Goal: Task Accomplishment & Management: Manage account settings

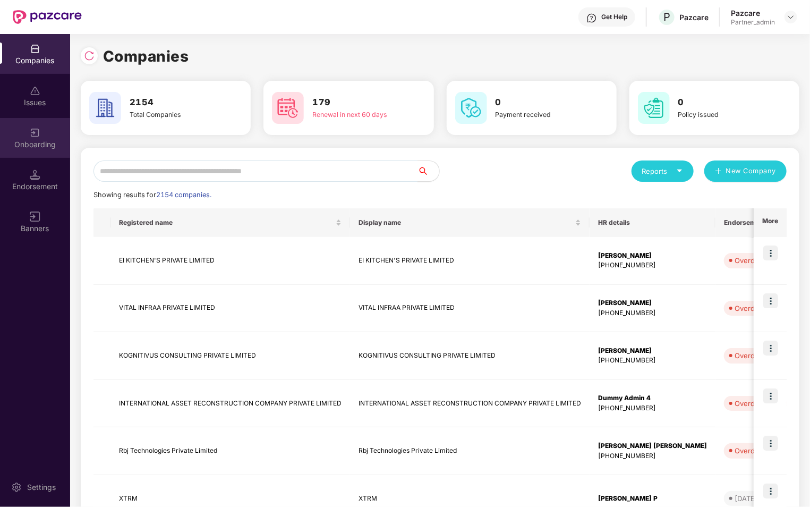
click at [43, 149] on div "Onboarding" at bounding box center [35, 144] width 70 height 11
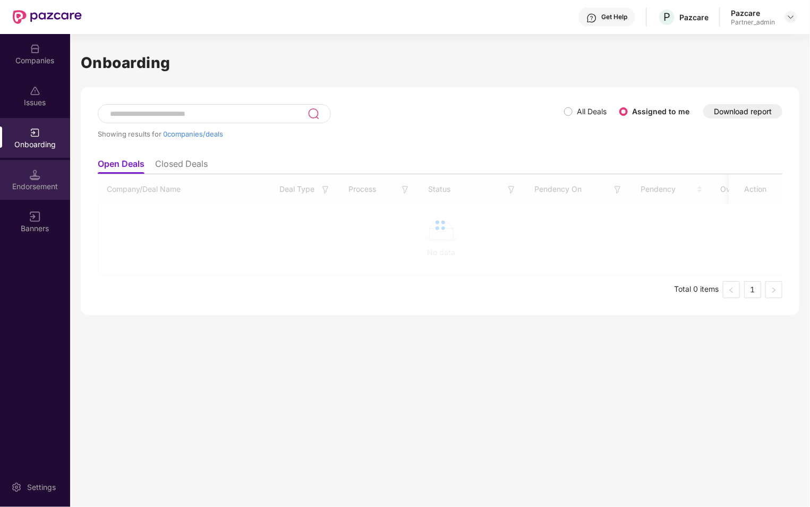
click at [41, 186] on div "Endorsement" at bounding box center [35, 186] width 70 height 11
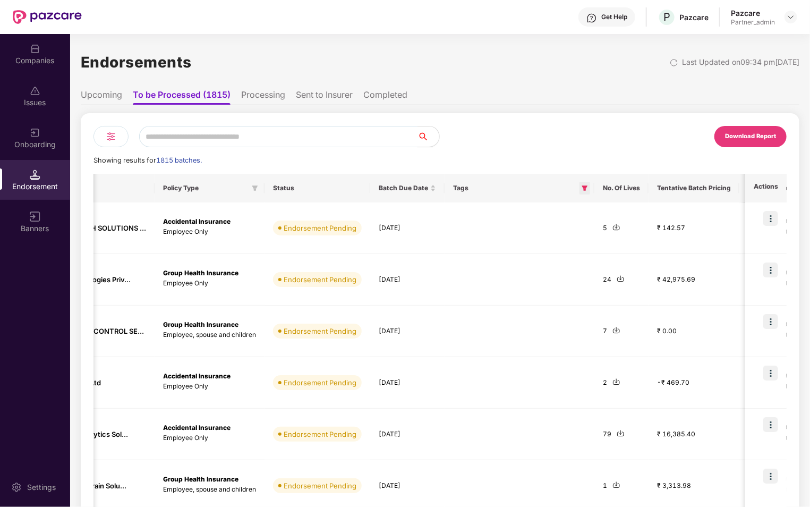
click at [581, 185] on icon "filter" at bounding box center [584, 188] width 6 height 6
click at [503, 213] on span "Cumulative Low CD" at bounding box center [531, 211] width 76 height 12
click at [568, 237] on button "OK" at bounding box center [556, 233] width 40 height 13
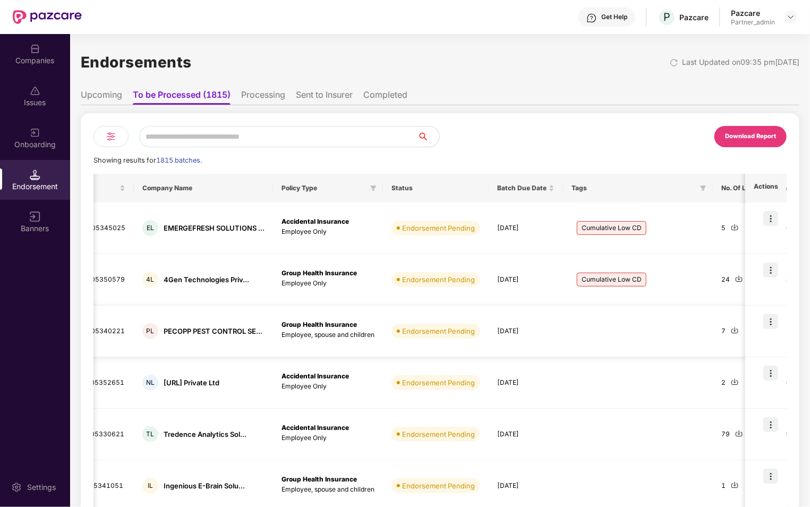
scroll to position [261, 0]
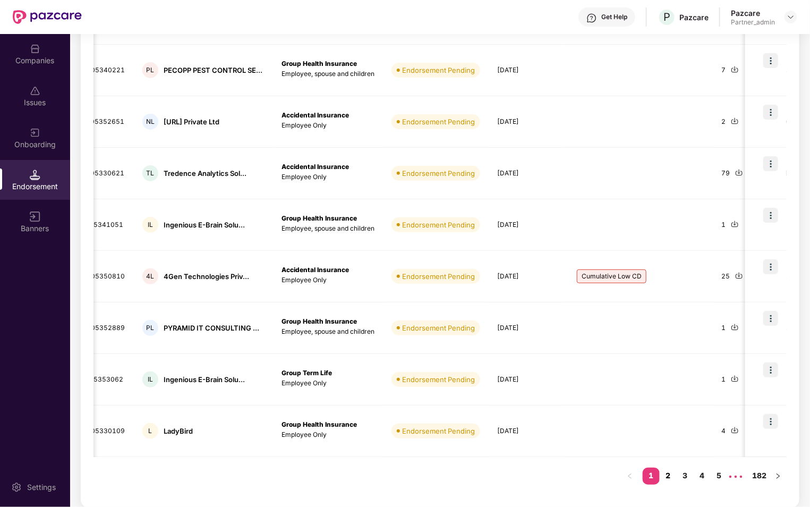
click at [668, 475] on link "2" at bounding box center [667, 475] width 17 height 16
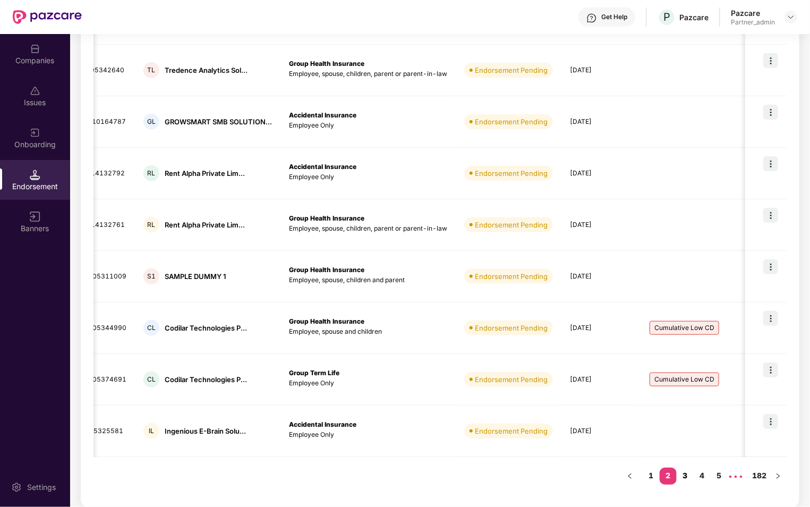
click at [689, 476] on link "3" at bounding box center [684, 475] width 17 height 16
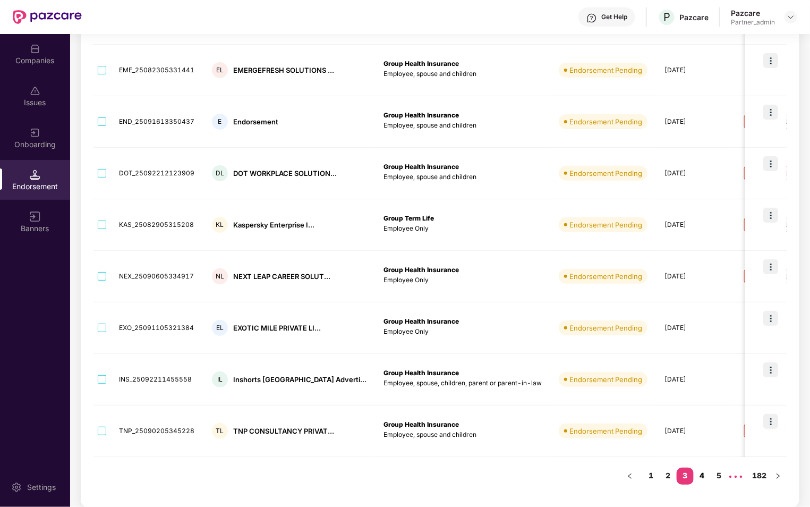
click at [708, 476] on link "4" at bounding box center [701, 475] width 17 height 16
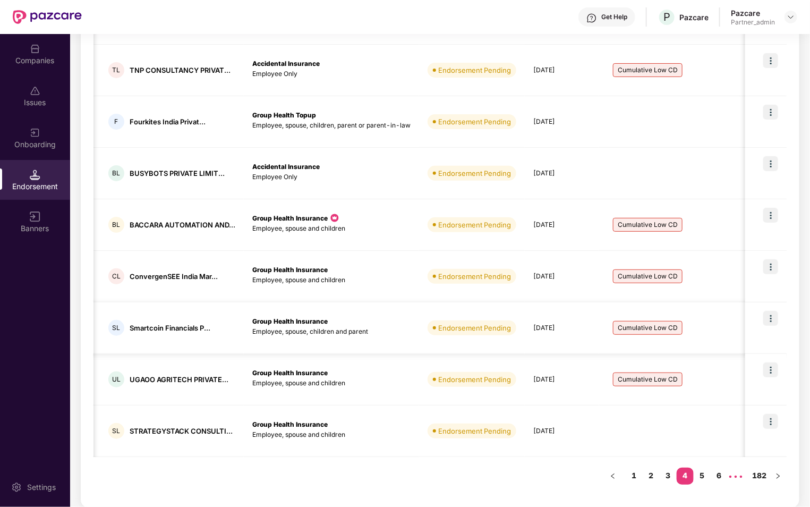
scroll to position [0, 0]
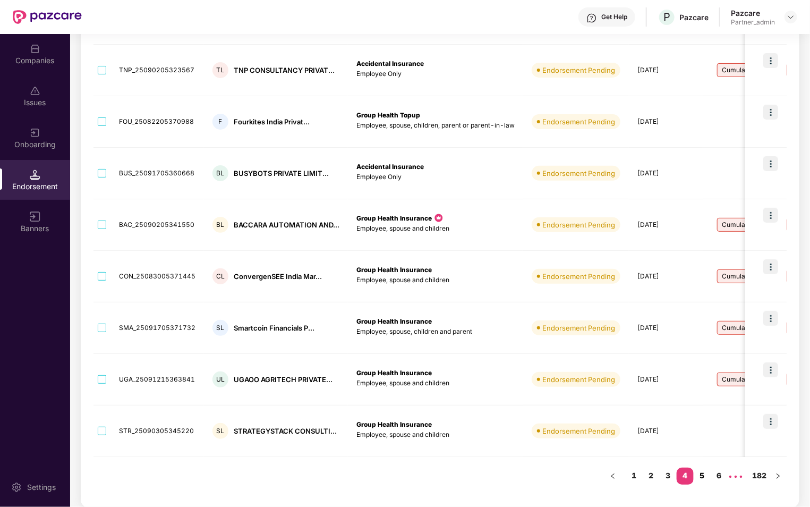
click at [704, 473] on link "5" at bounding box center [701, 475] width 17 height 16
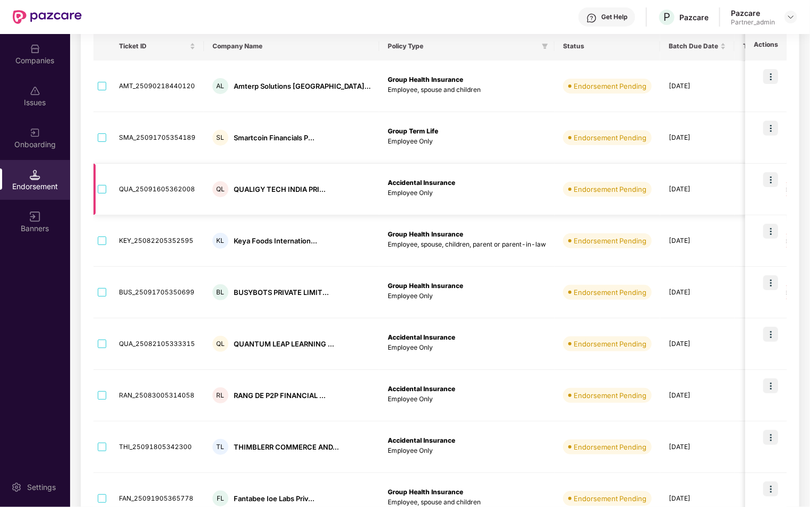
click at [768, 179] on img at bounding box center [770, 179] width 15 height 15
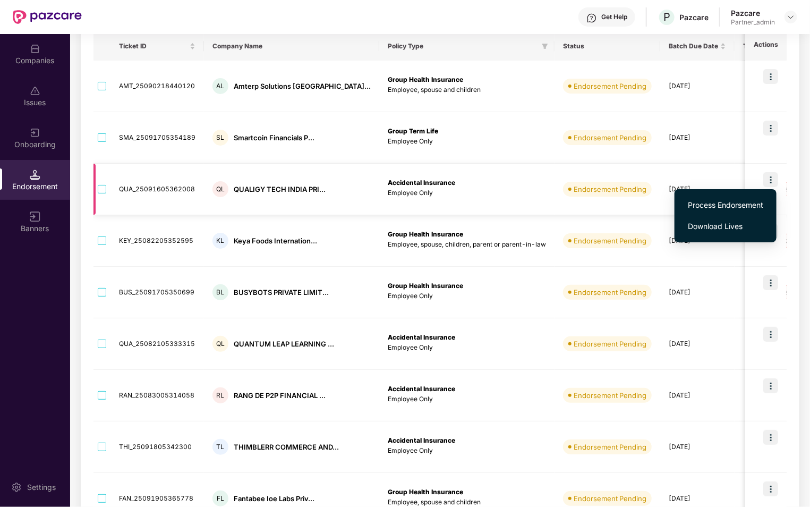
click at [773, 174] on img at bounding box center [770, 179] width 15 height 15
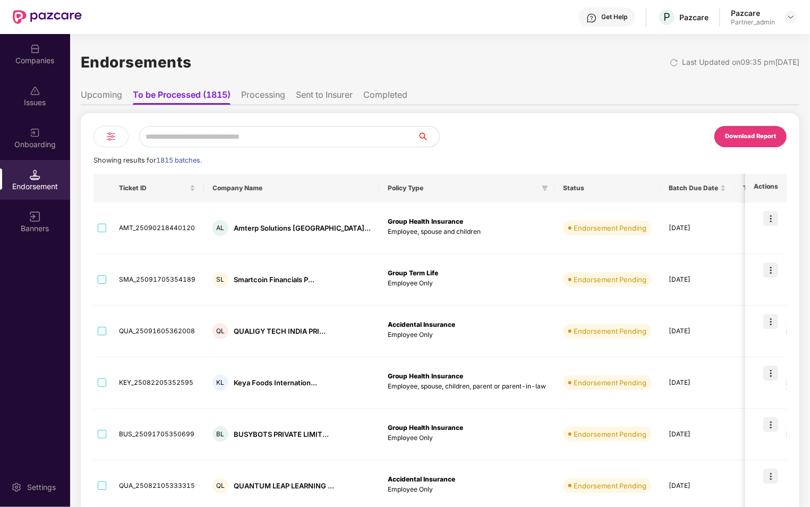
click at [227, 132] on input "text" at bounding box center [278, 136] width 279 height 21
type input "**********"
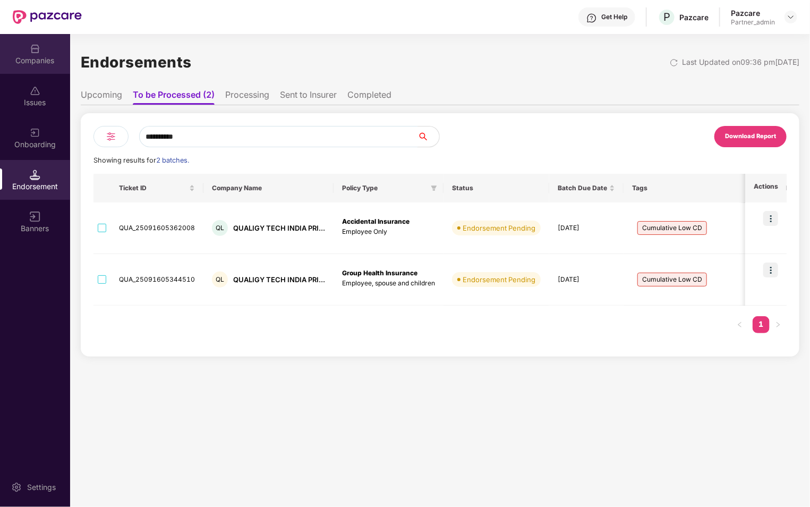
click at [44, 59] on div "Companies" at bounding box center [35, 60] width 70 height 11
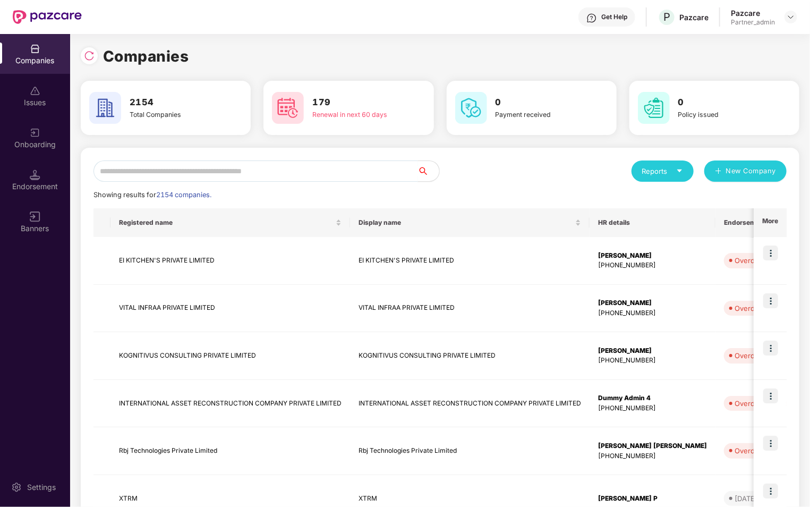
click at [219, 170] on input "text" at bounding box center [255, 170] width 324 height 21
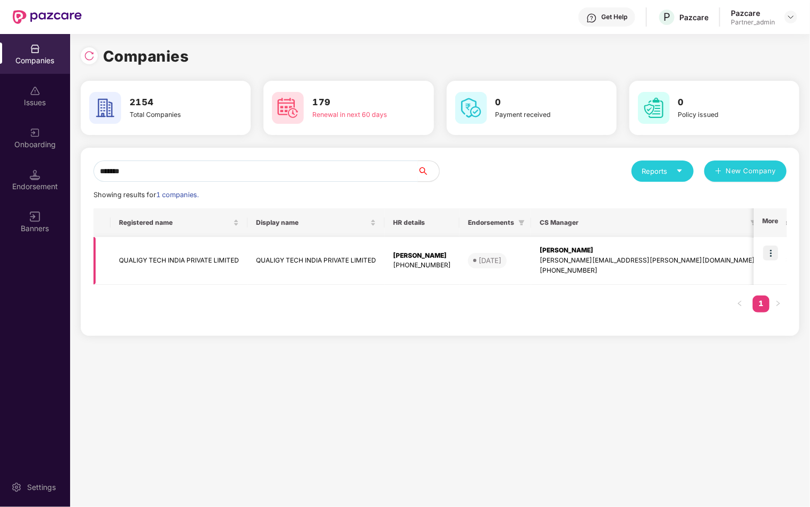
type input "*******"
click at [776, 253] on img at bounding box center [770, 252] width 15 height 15
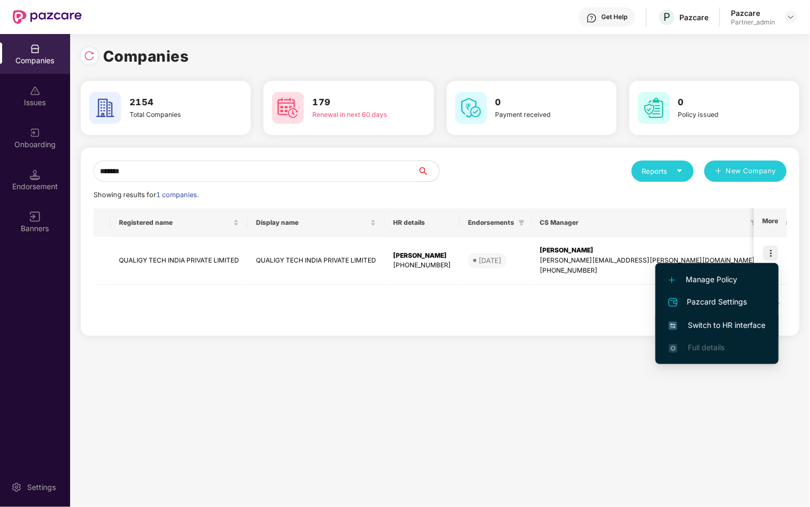
click at [714, 325] on span "Switch to HR interface" at bounding box center [716, 325] width 97 height 12
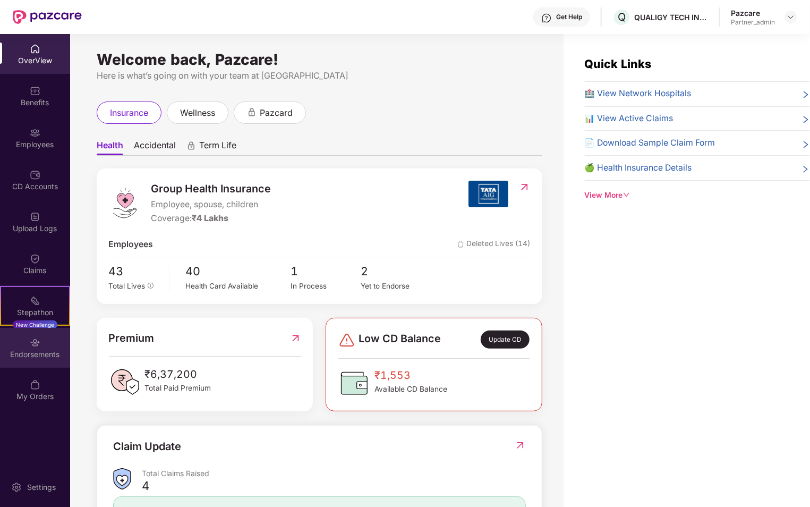
click at [38, 340] on img at bounding box center [35, 342] width 11 height 11
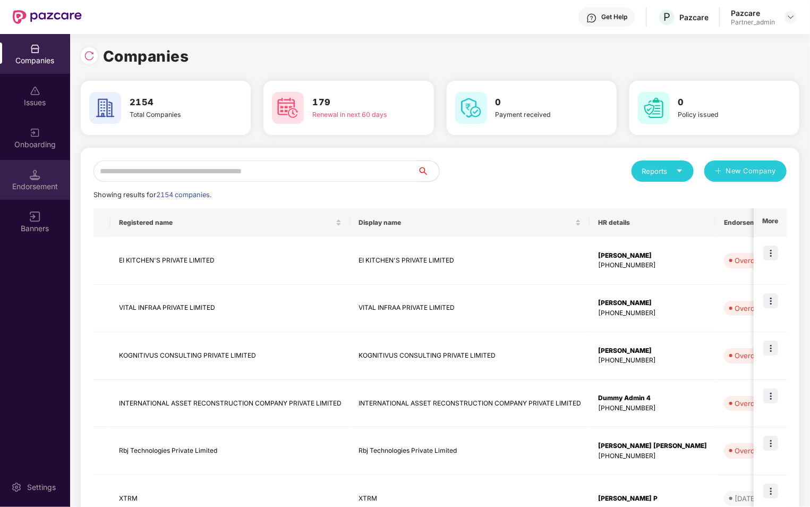
click at [48, 187] on div "Endorsement" at bounding box center [35, 186] width 70 height 11
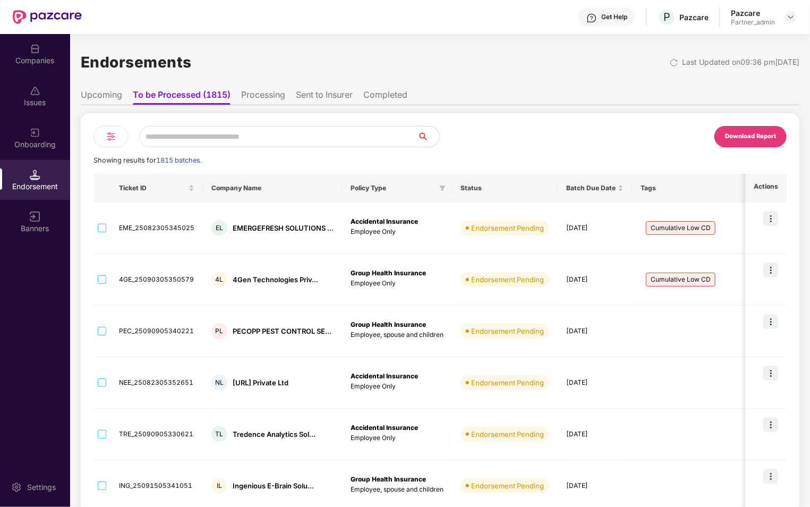
click at [242, 136] on input "text" at bounding box center [278, 136] width 279 height 21
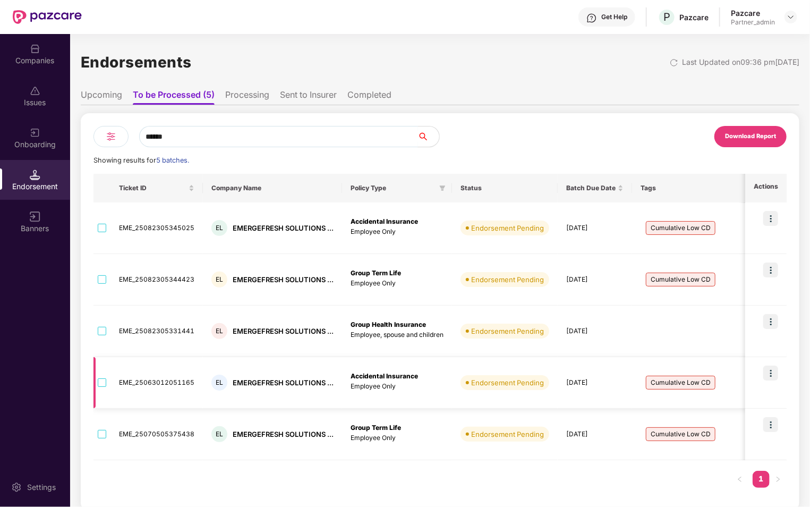
type input "******"
click at [33, 65] on div "Companies" at bounding box center [35, 60] width 70 height 11
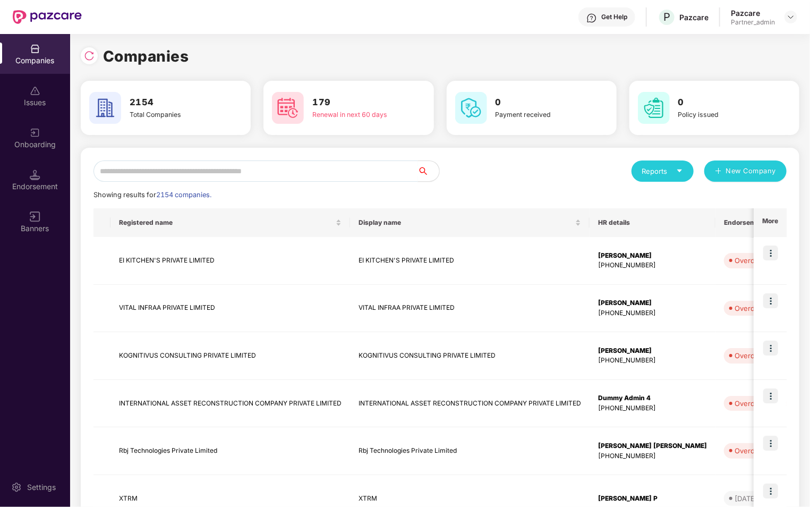
click at [238, 179] on input "text" at bounding box center [255, 170] width 324 height 21
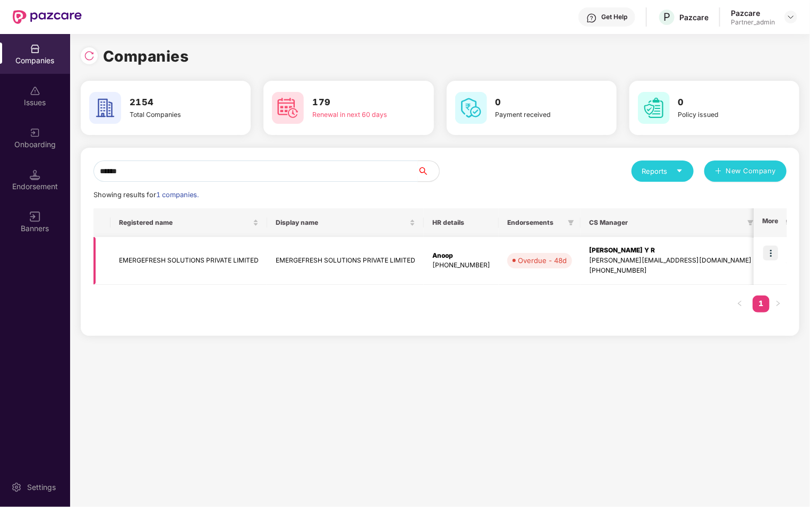
type input "******"
click at [774, 251] on img at bounding box center [770, 252] width 15 height 15
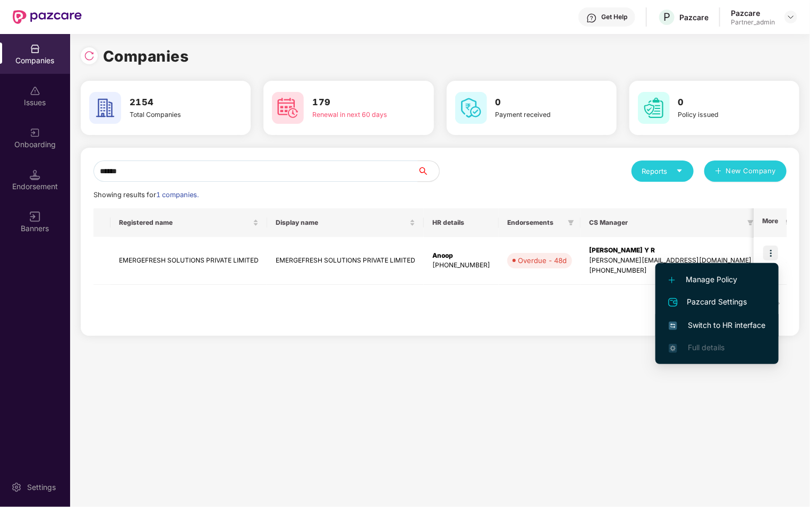
click at [706, 332] on li "Switch to HR interface" at bounding box center [716, 325] width 123 height 22
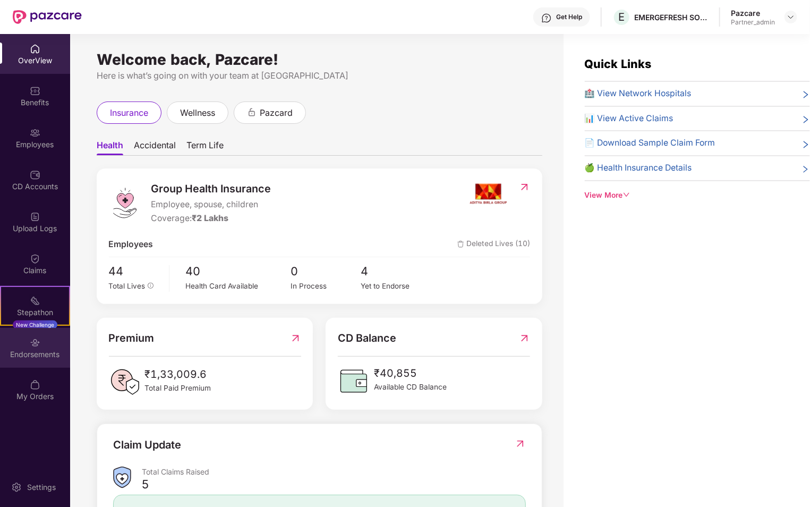
click at [42, 347] on div "Endorsements" at bounding box center [35, 348] width 70 height 40
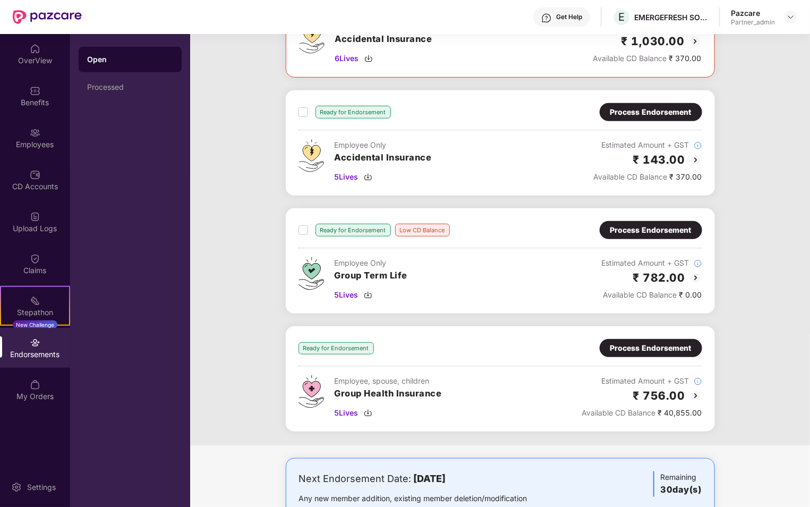
scroll to position [239, 0]
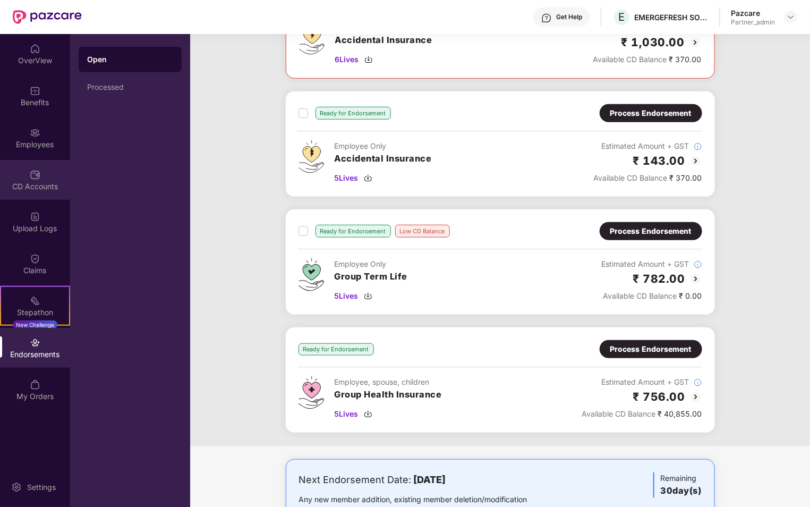
click at [32, 178] on img at bounding box center [35, 174] width 11 height 11
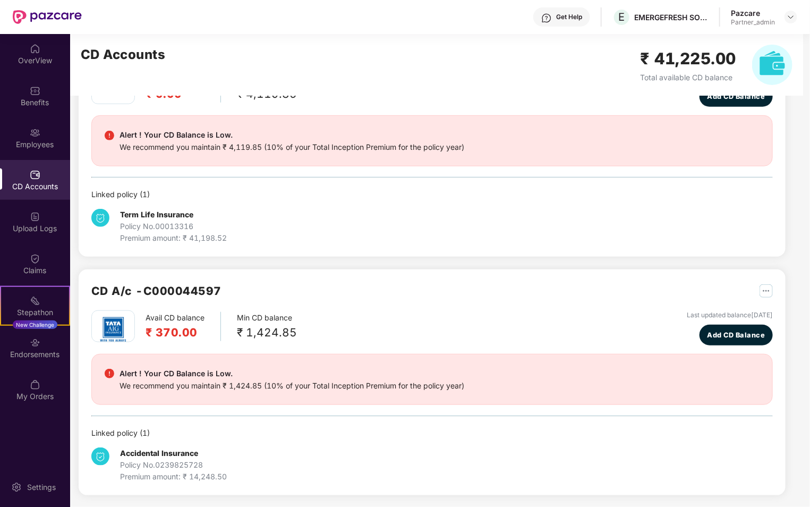
scroll to position [0, 0]
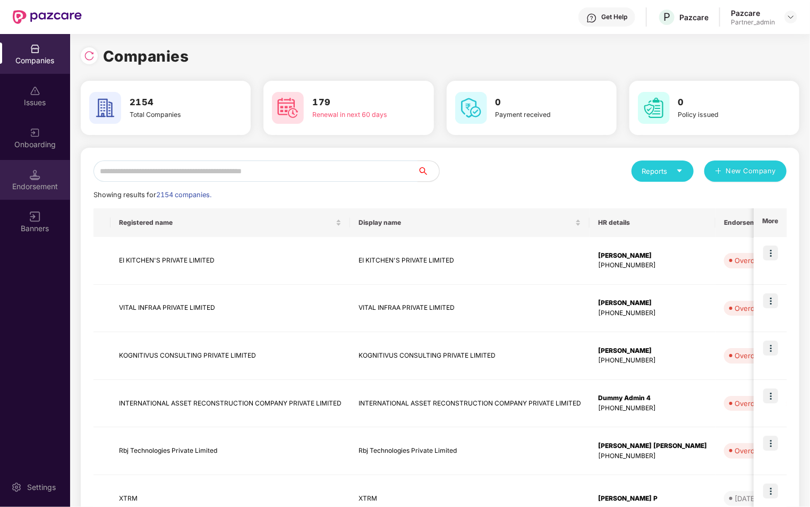
click at [50, 174] on div "Endorsement" at bounding box center [35, 180] width 70 height 40
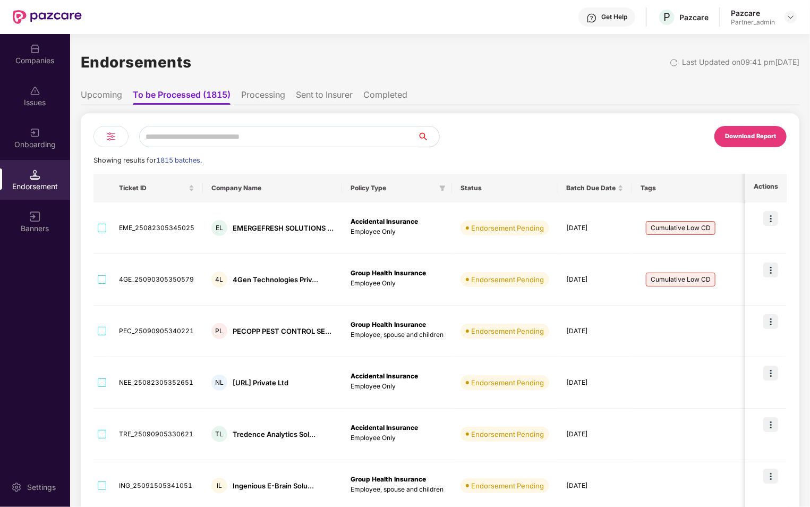
click at [253, 134] on input "text" at bounding box center [278, 136] width 279 height 21
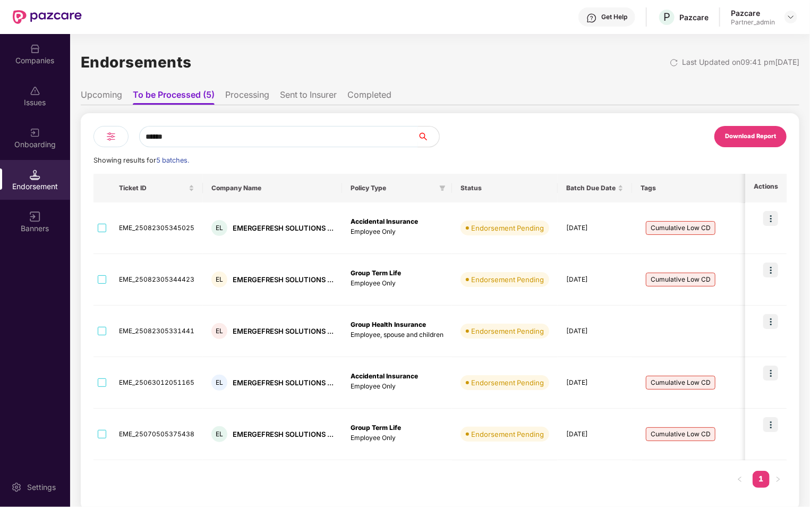
type input "******"
click at [113, 138] on img at bounding box center [111, 136] width 13 height 13
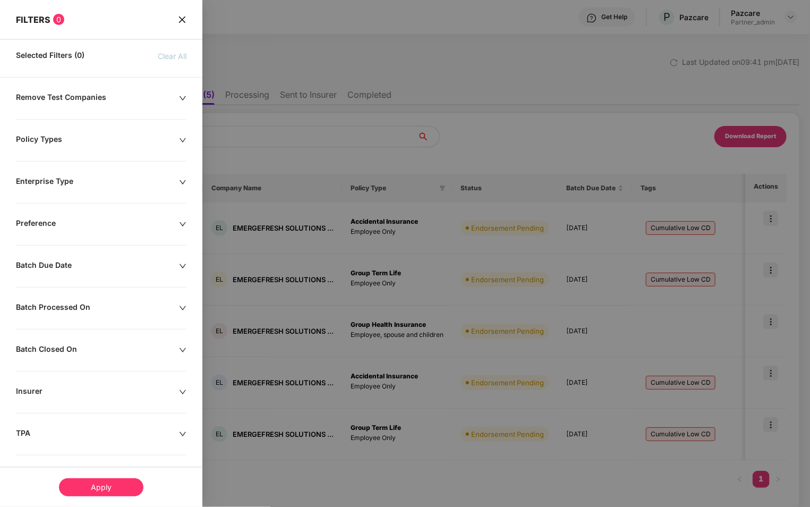
click at [183, 15] on icon "close" at bounding box center [182, 19] width 8 height 8
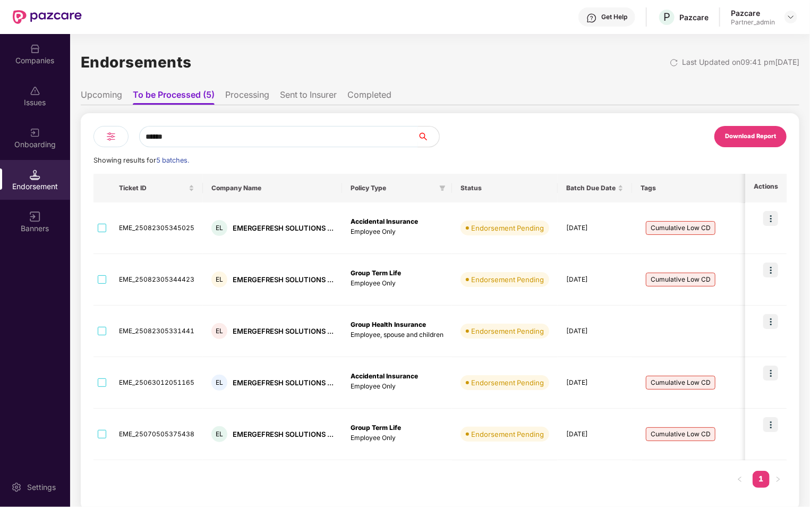
click at [169, 143] on input "******" at bounding box center [278, 136] width 279 height 21
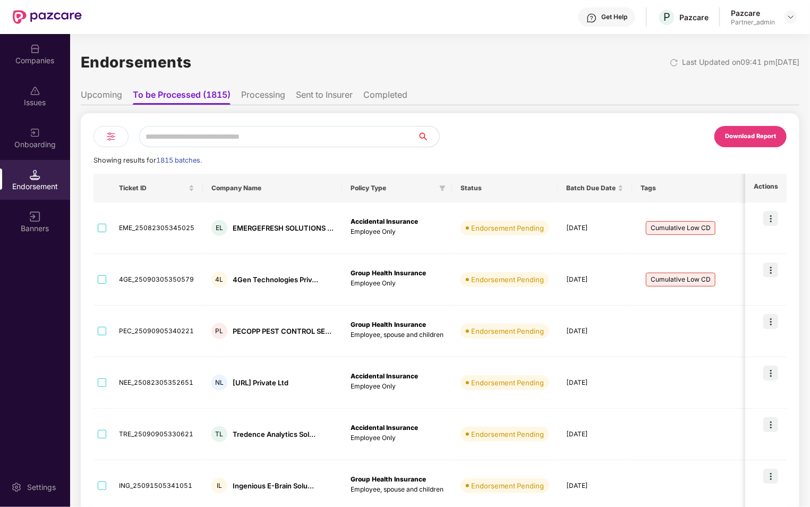
click at [111, 94] on li "Upcoming" at bounding box center [101, 96] width 41 height 15
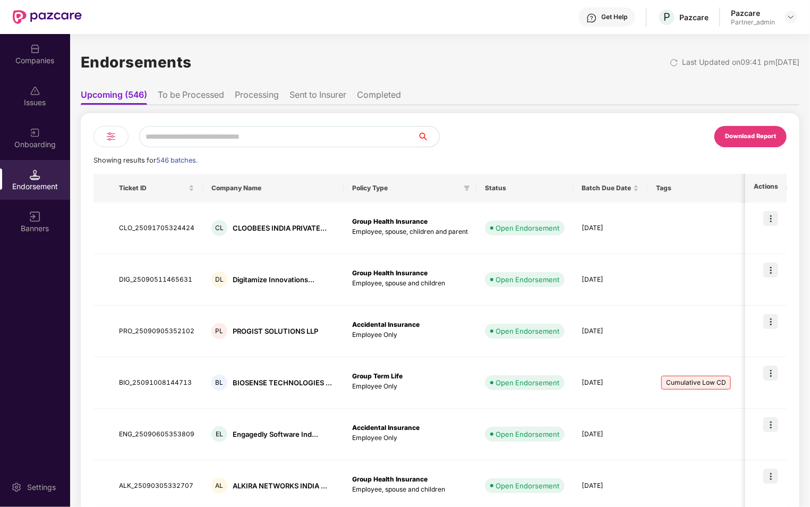
click at [171, 97] on li "To be Processed" at bounding box center [191, 96] width 66 height 15
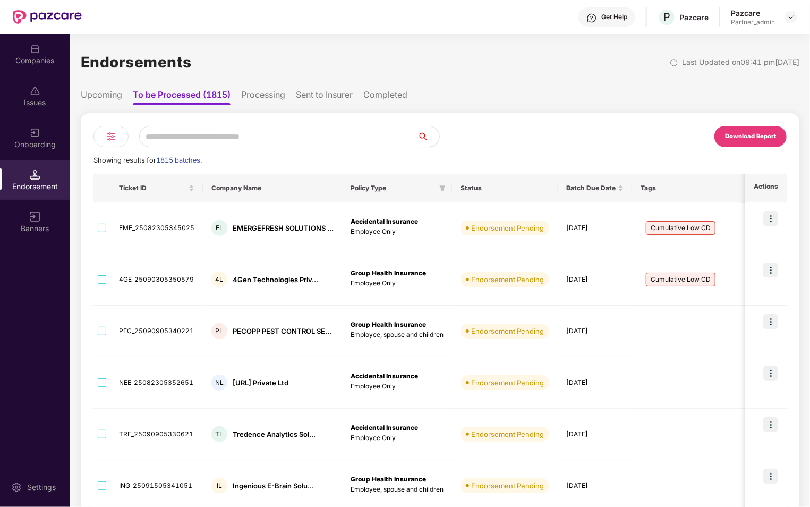
click at [113, 135] on img at bounding box center [111, 136] width 13 height 13
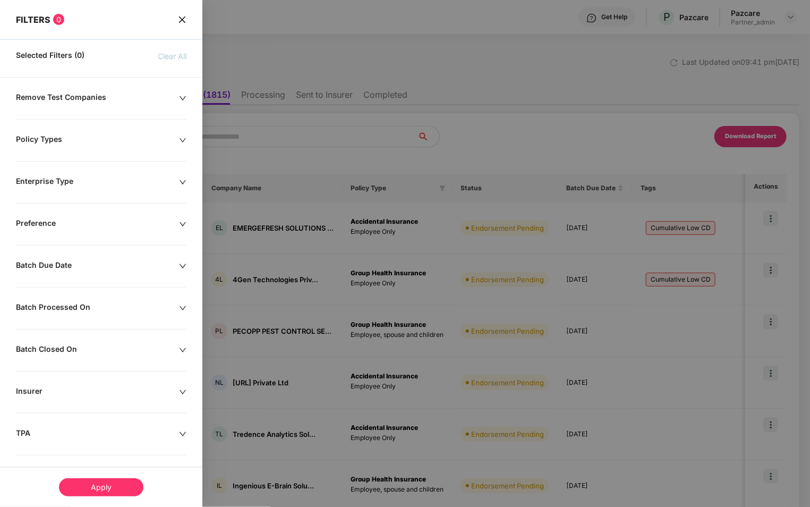
scroll to position [130, 0]
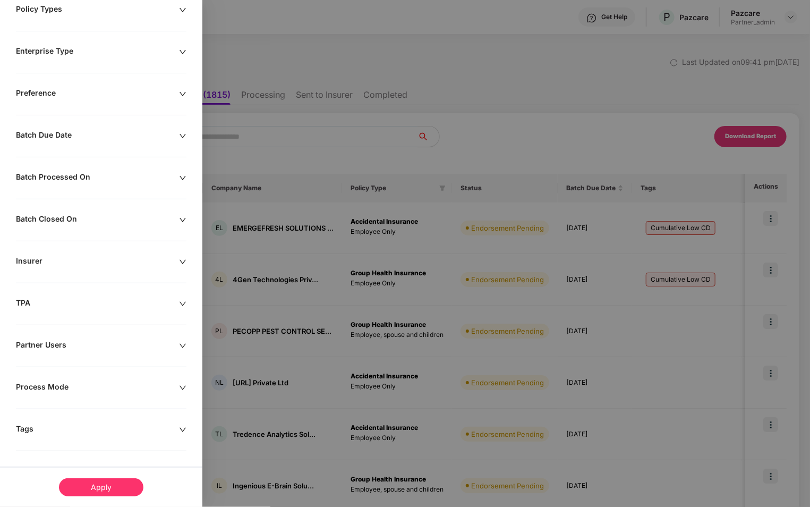
click at [66, 421] on div "Remove Test Companies Policy Types Enterprise Type Preference Batch Due Date Ba…" at bounding box center [101, 235] width 202 height 546
click at [83, 433] on div "Tags" at bounding box center [97, 430] width 163 height 12
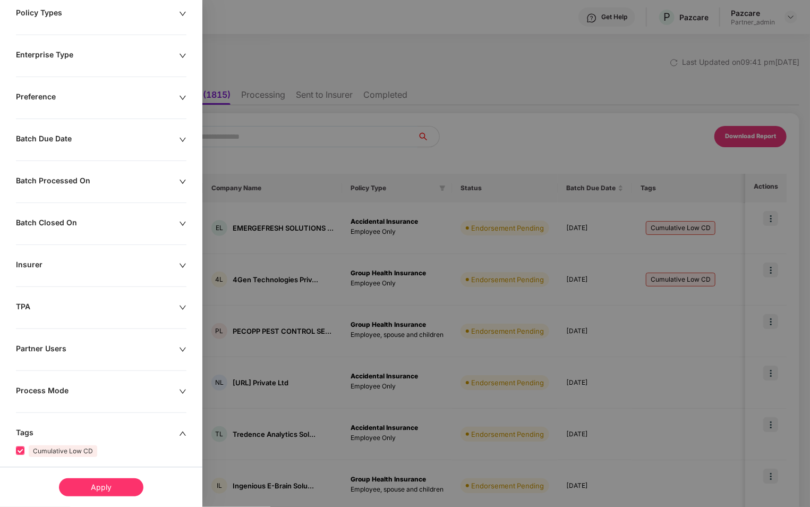
scroll to position [170, 0]
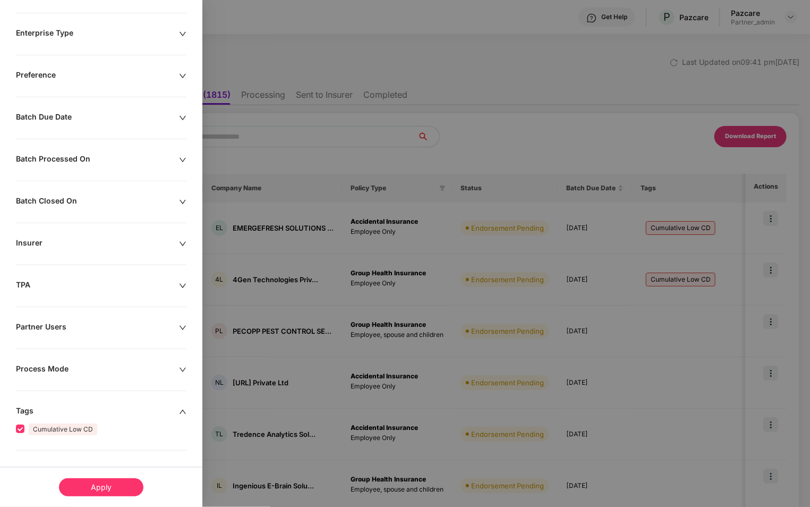
click at [93, 491] on div "Apply" at bounding box center [101, 487] width 84 height 18
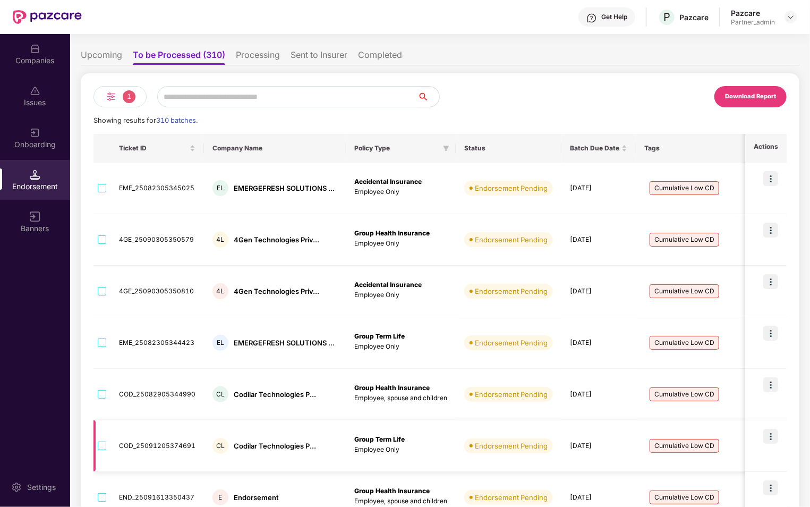
scroll to position [0, 0]
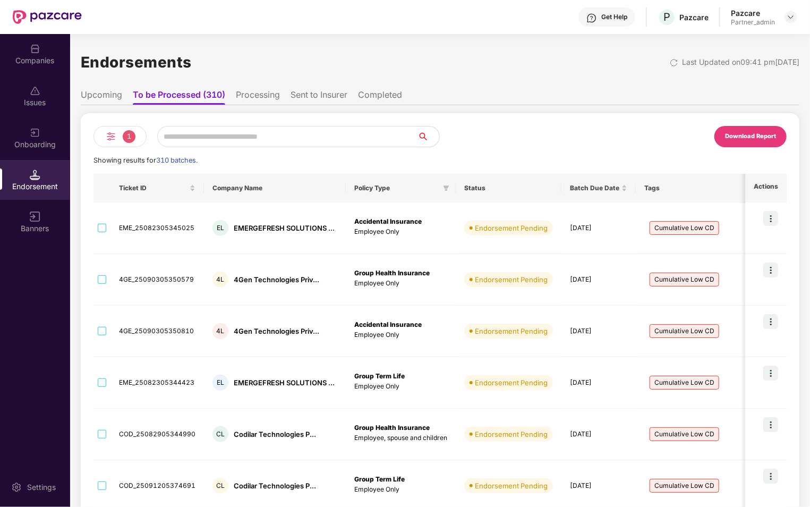
click at [133, 134] on span "1" at bounding box center [129, 136] width 13 height 13
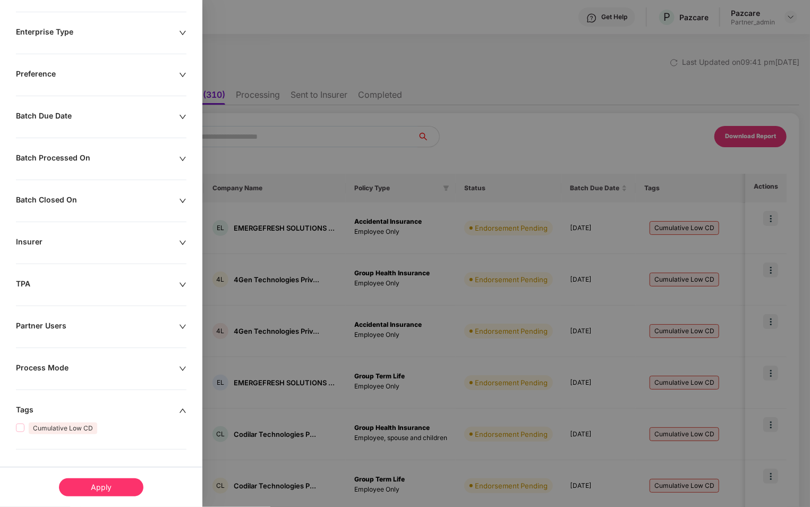
scroll to position [148, 0]
click at [109, 488] on div "Apply" at bounding box center [101, 487] width 84 height 18
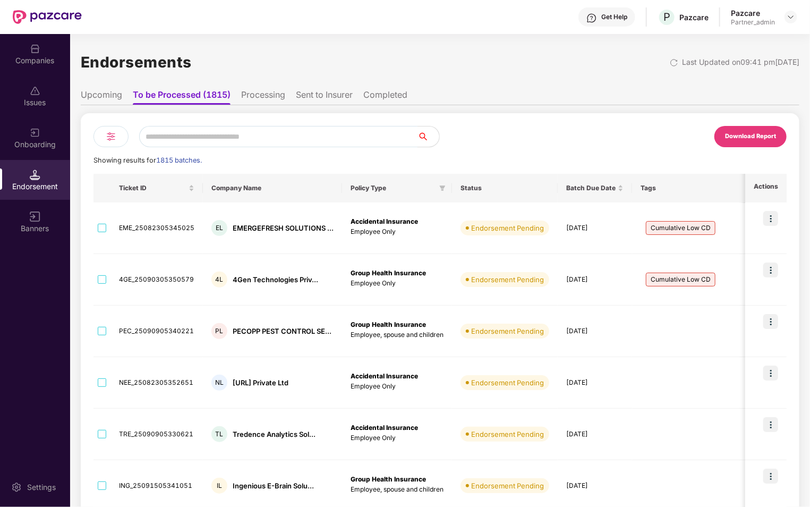
click at [101, 89] on ul "Upcoming To be Processed (1815) Processing Sent to Insurer Completed" at bounding box center [440, 94] width 718 height 21
click at [106, 101] on li "Upcoming" at bounding box center [101, 96] width 41 height 15
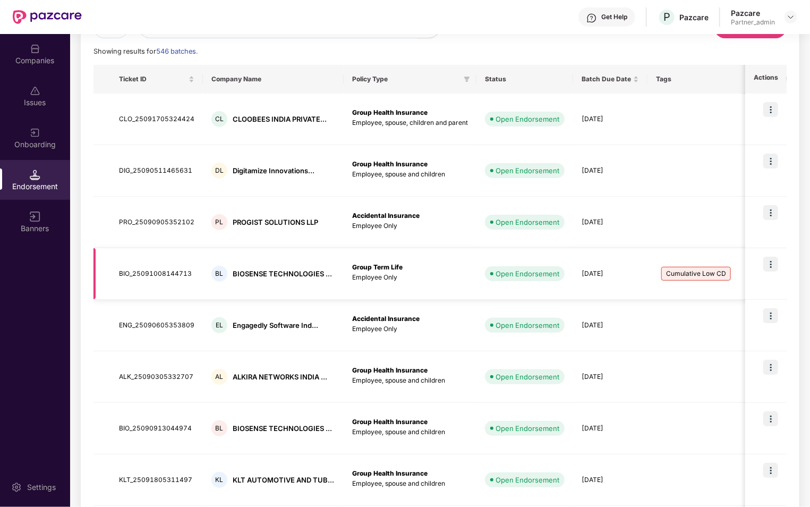
scroll to position [110, 0]
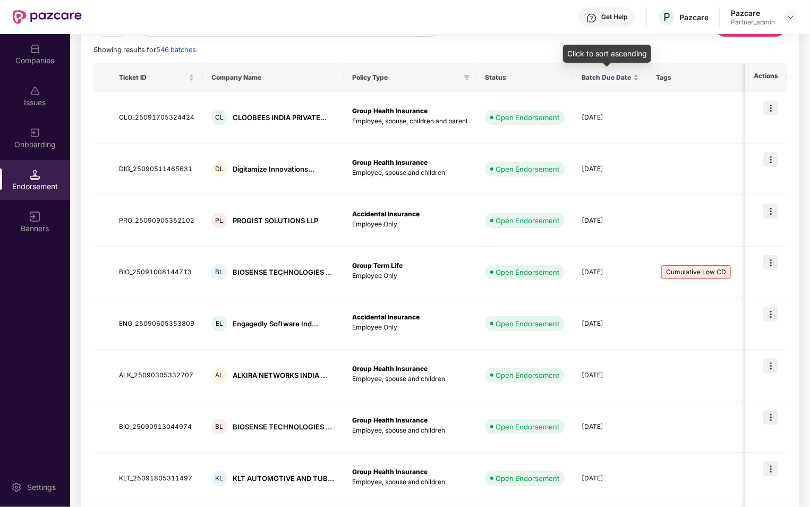
click at [631, 74] on div "Batch Due Date" at bounding box center [609, 78] width 57 height 10
click at [631, 78] on div "Batch Due Date" at bounding box center [609, 78] width 57 height 10
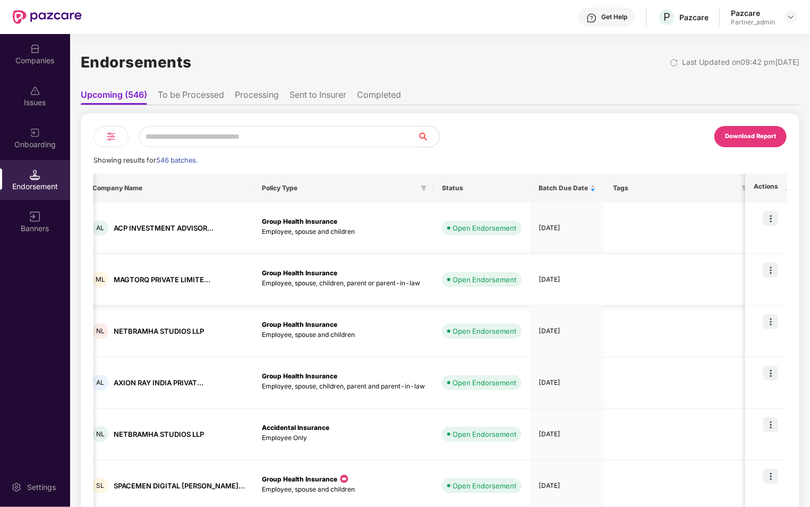
scroll to position [0, 0]
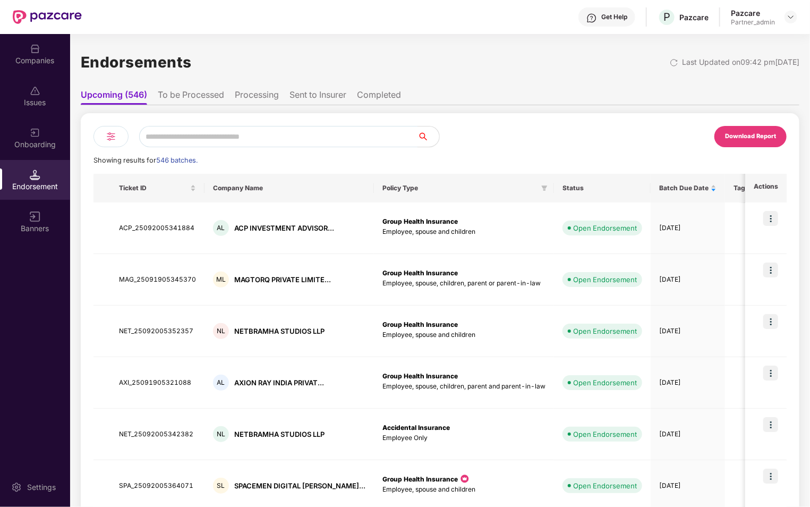
click at [211, 97] on li "To be Processed" at bounding box center [191, 96] width 66 height 15
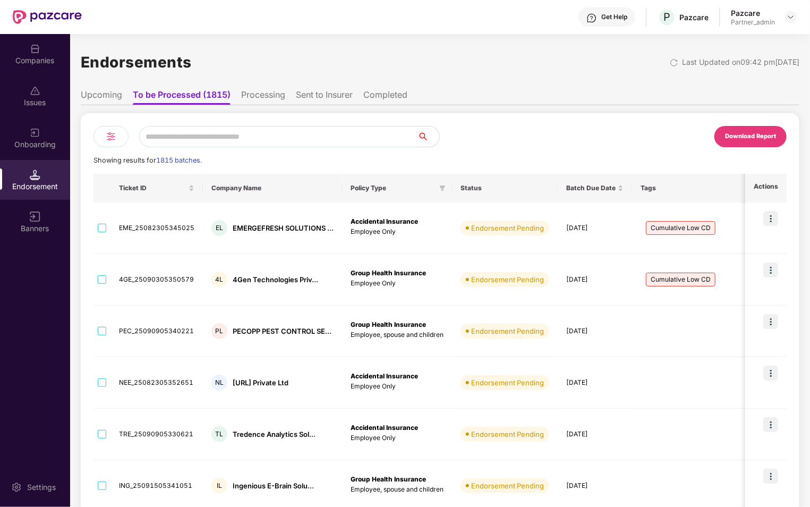
click at [258, 98] on li "Processing" at bounding box center [263, 96] width 44 height 15
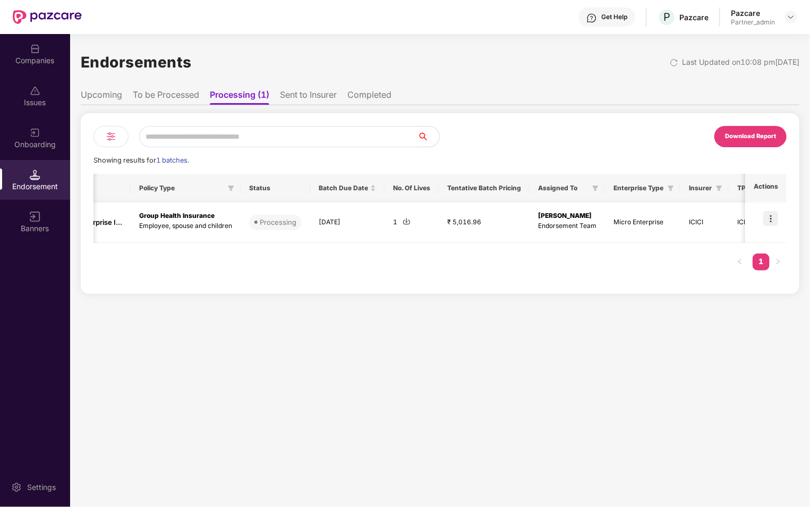
scroll to position [0, 237]
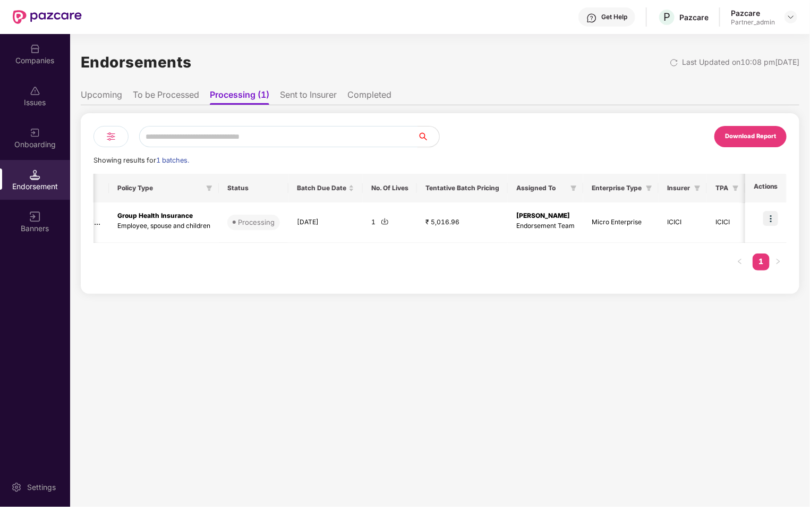
click at [323, 102] on li "Sent to Insurer" at bounding box center [308, 96] width 57 height 15
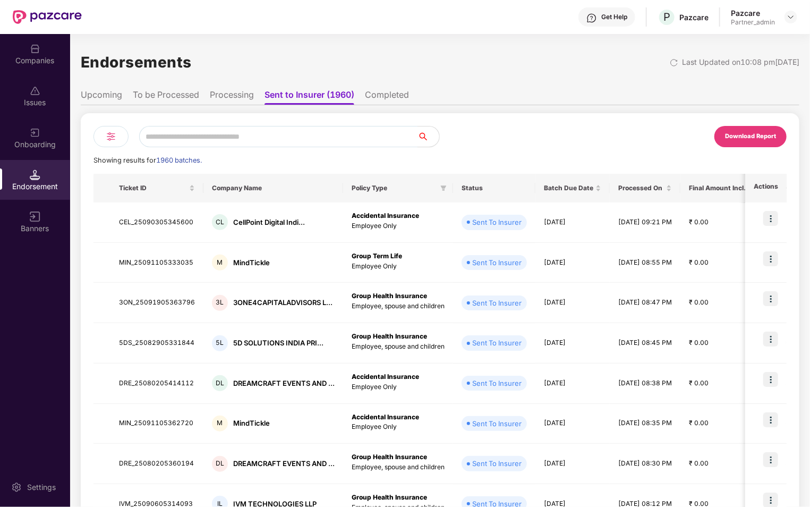
click at [389, 87] on ul "Upcoming To be Processed Processing Sent to Insurer (1960) Completed" at bounding box center [440, 94] width 718 height 21
click at [403, 108] on div "Download Report Showing results for 1960 batches. Ticket ID Company Name Policy…" at bounding box center [440, 380] width 718 height 550
click at [396, 98] on li "Completed" at bounding box center [387, 96] width 44 height 15
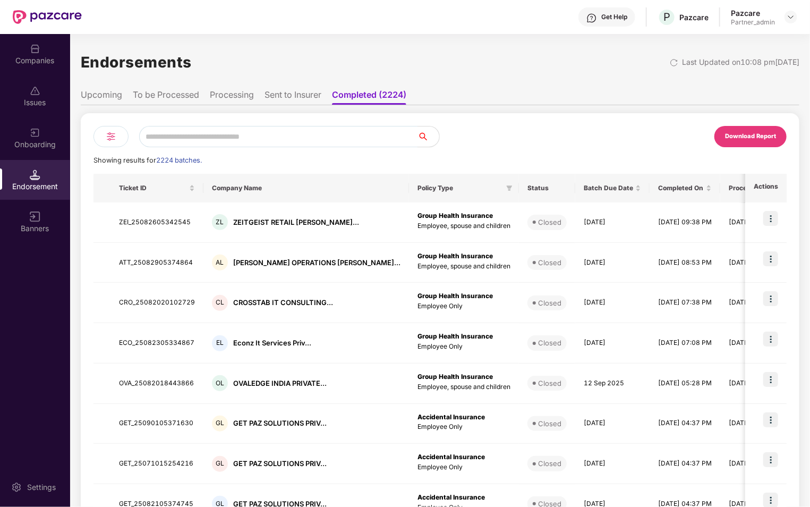
click at [159, 94] on li "To be Processed" at bounding box center [166, 96] width 66 height 15
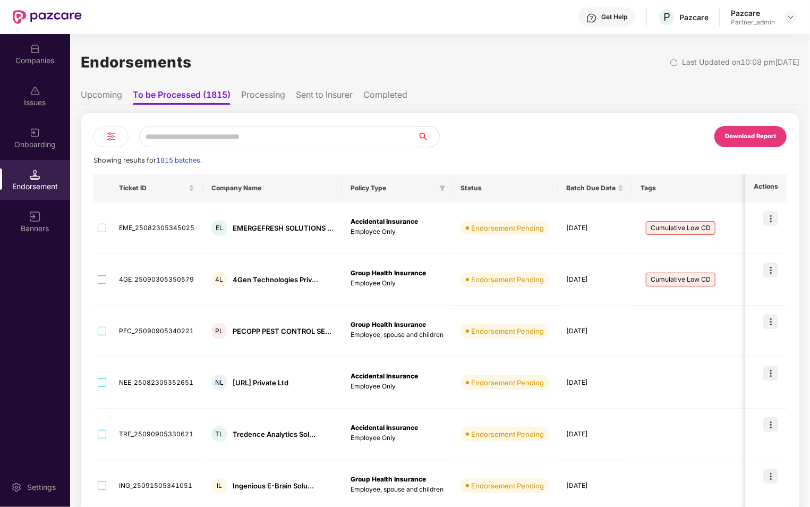
click at [102, 102] on li "Upcoming" at bounding box center [101, 96] width 41 height 15
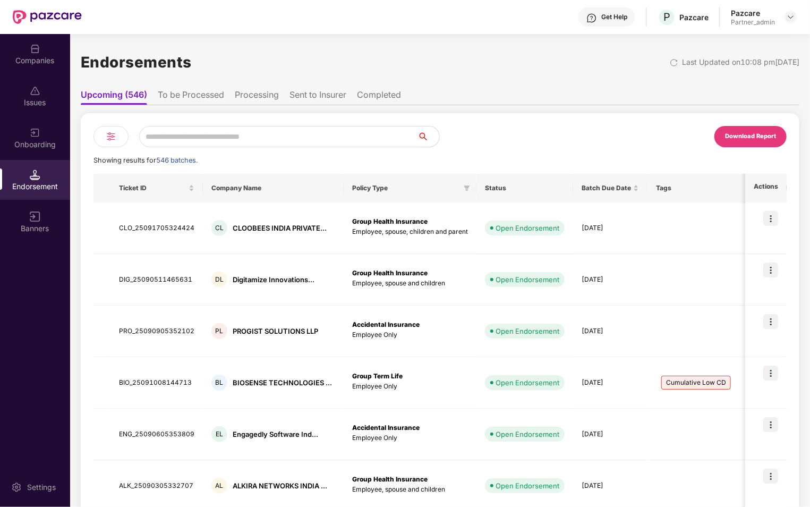
click at [179, 100] on li "To be Processed" at bounding box center [191, 96] width 66 height 15
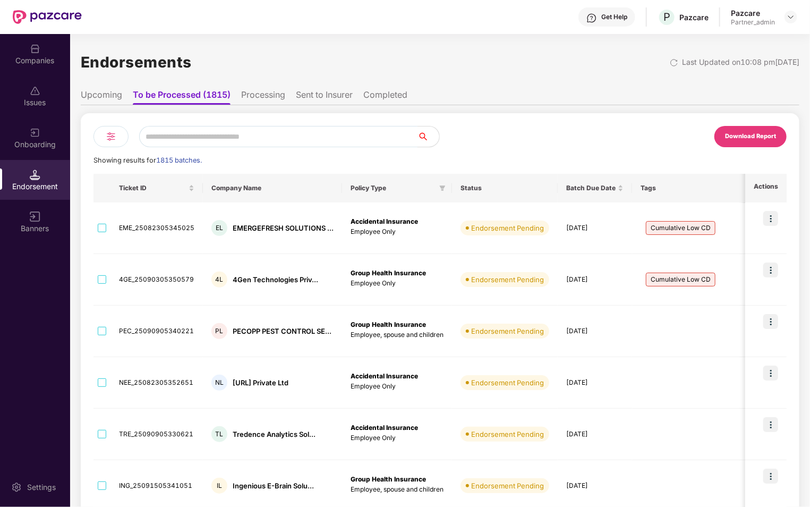
click at [107, 99] on li "Upcoming" at bounding box center [101, 96] width 41 height 15
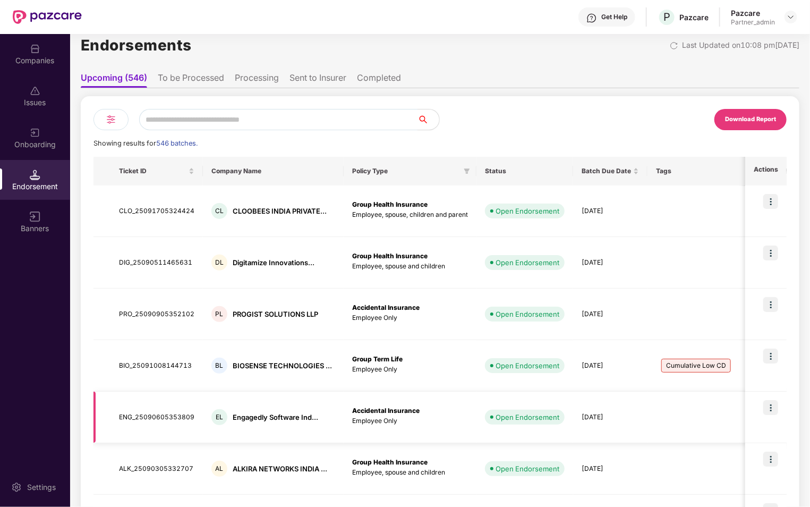
scroll to position [0, 0]
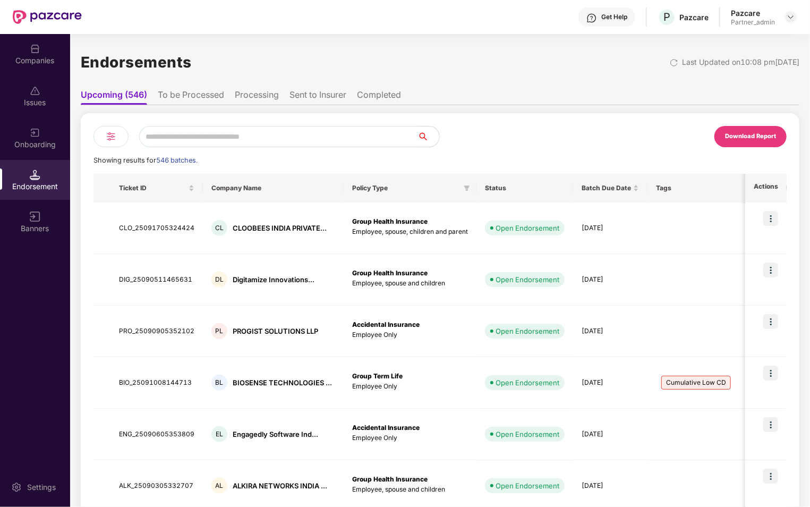
click at [115, 134] on img at bounding box center [111, 136] width 13 height 13
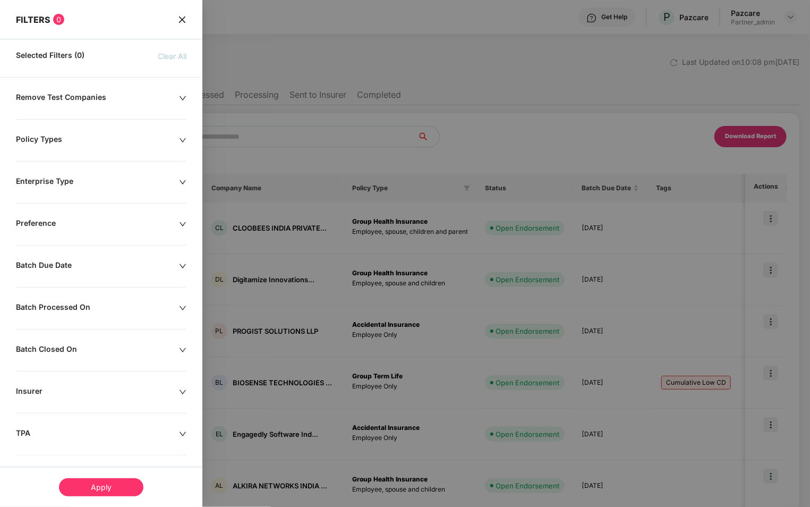
scroll to position [148, 0]
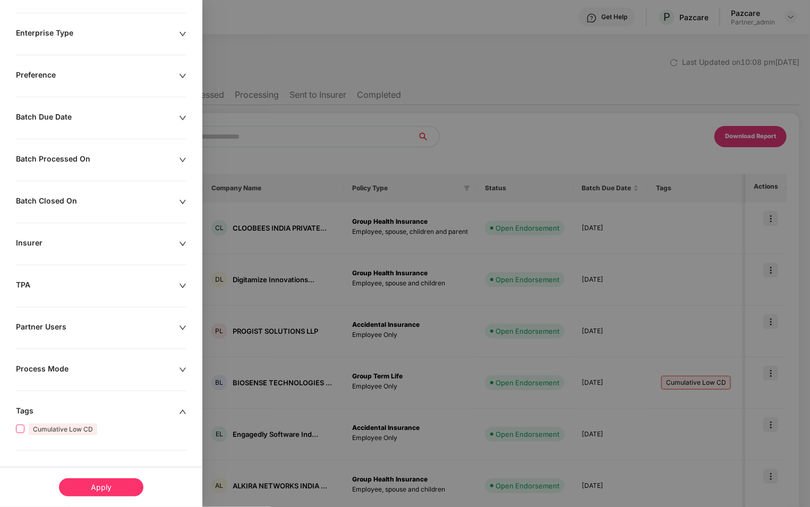
click at [37, 426] on span "Cumulative Low CD" at bounding box center [63, 429] width 68 height 12
click at [95, 492] on div "Apply" at bounding box center [101, 487] width 84 height 18
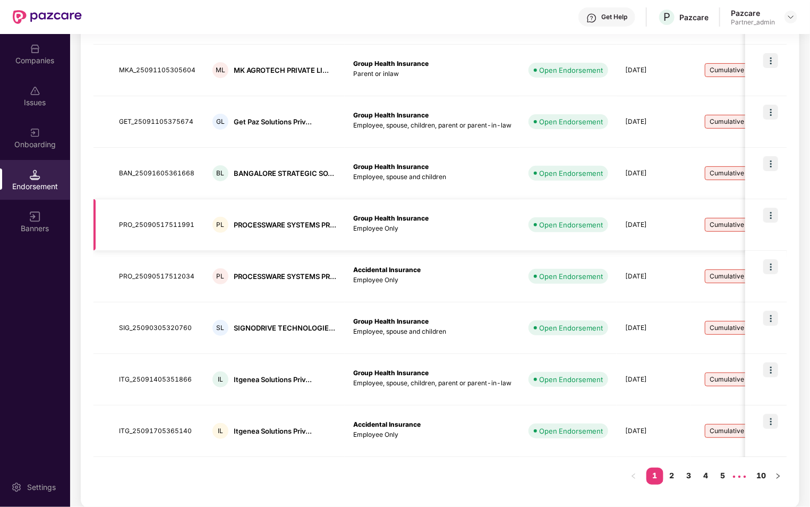
scroll to position [0, 0]
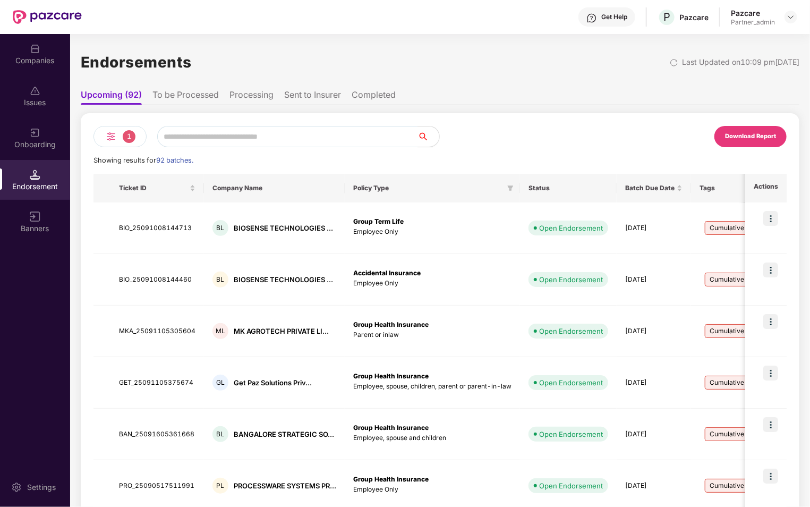
click at [111, 135] on img at bounding box center [111, 136] width 13 height 13
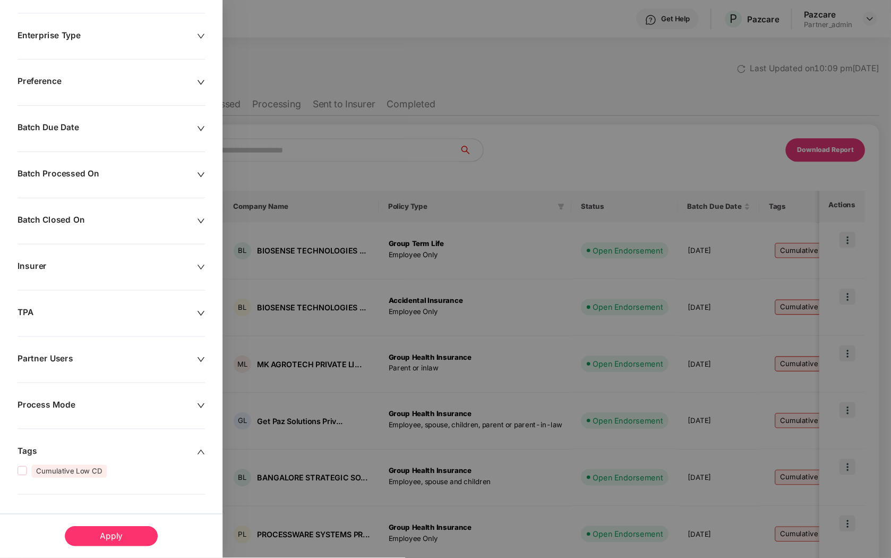
scroll to position [148, 0]
click at [120, 495] on div "Apply" at bounding box center [101, 487] width 84 height 18
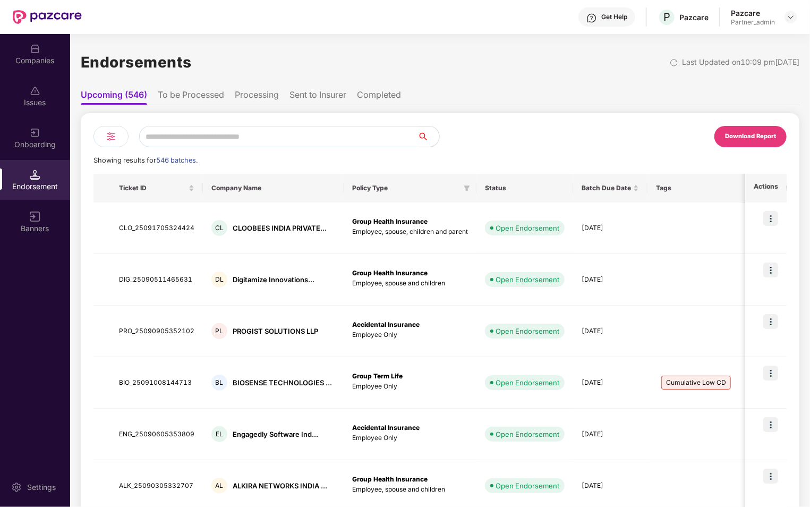
click at [199, 102] on li "To be Processed" at bounding box center [191, 96] width 66 height 15
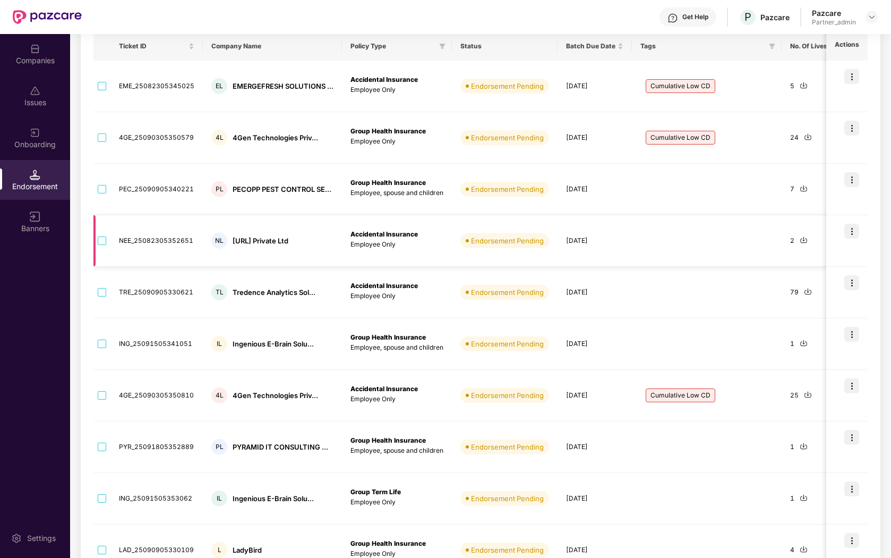
scroll to position [0, 0]
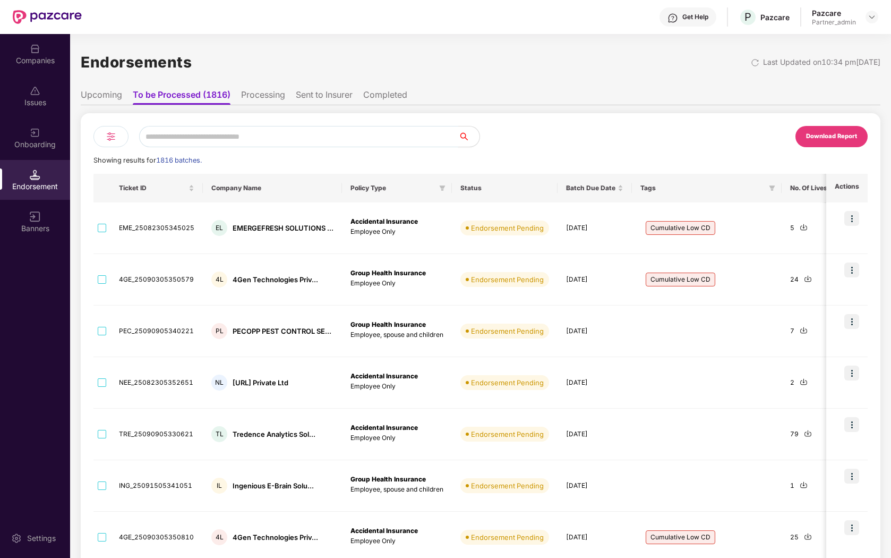
click at [207, 134] on input "text" at bounding box center [298, 136] width 319 height 21
paste input "**********"
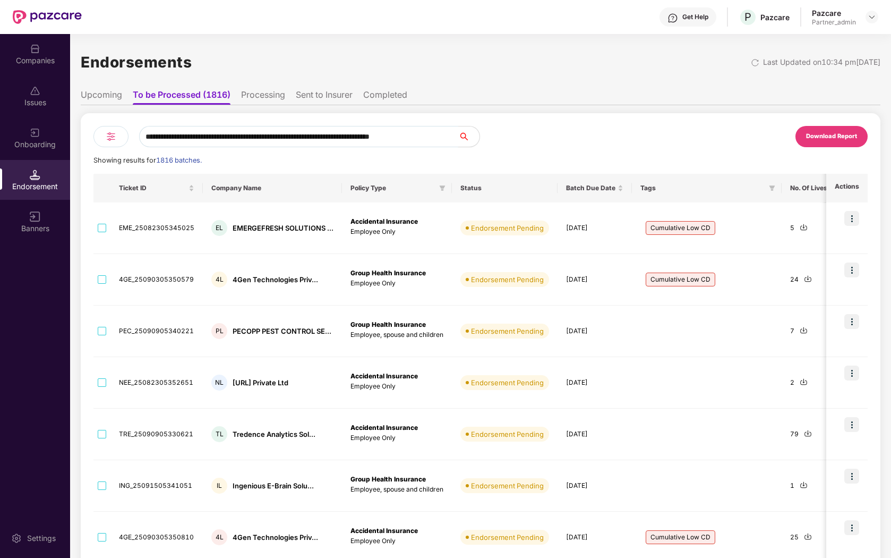
paste input "**********"
type input "**********"
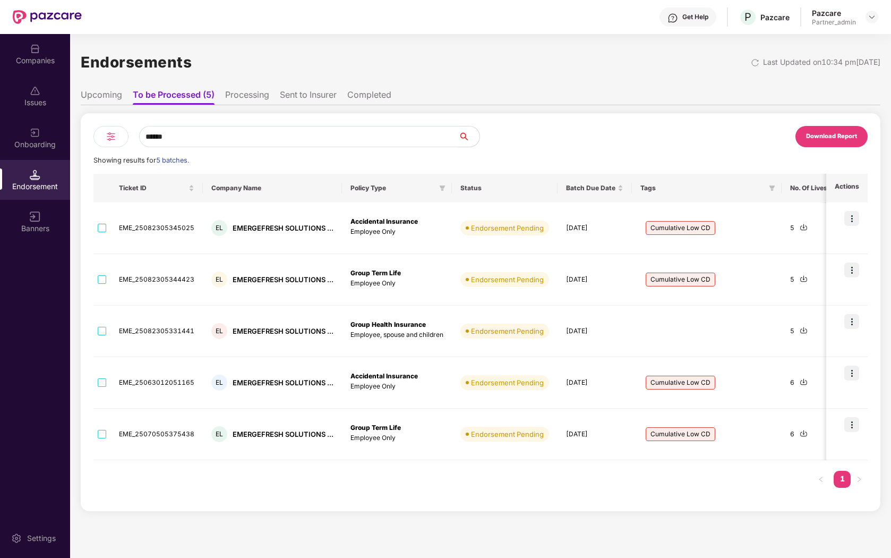
type input "******"
click at [97, 97] on li "Upcoming" at bounding box center [101, 96] width 41 height 15
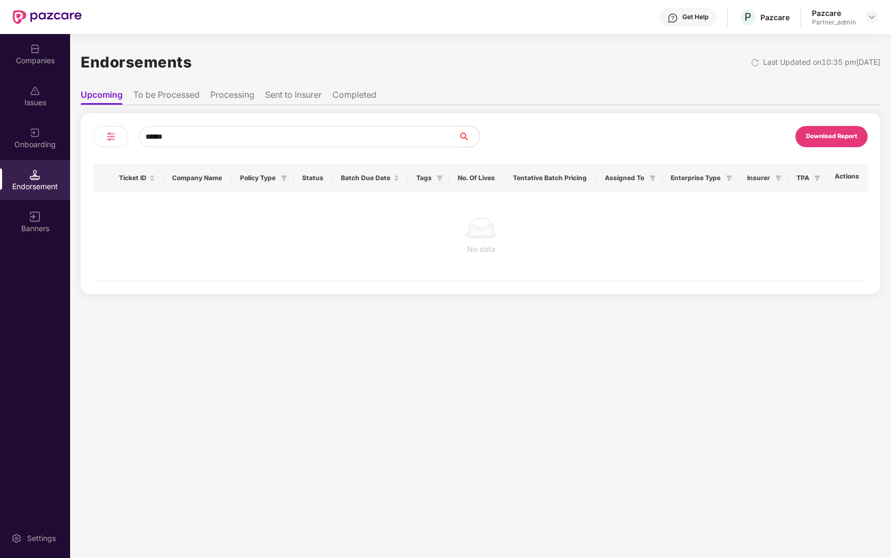
click at [211, 140] on input "******" at bounding box center [298, 136] width 319 height 21
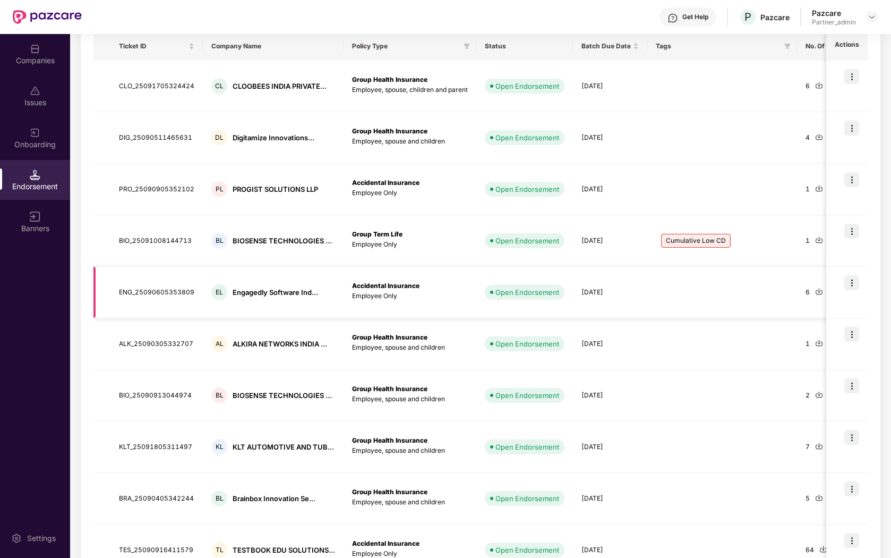
scroll to position [211, 0]
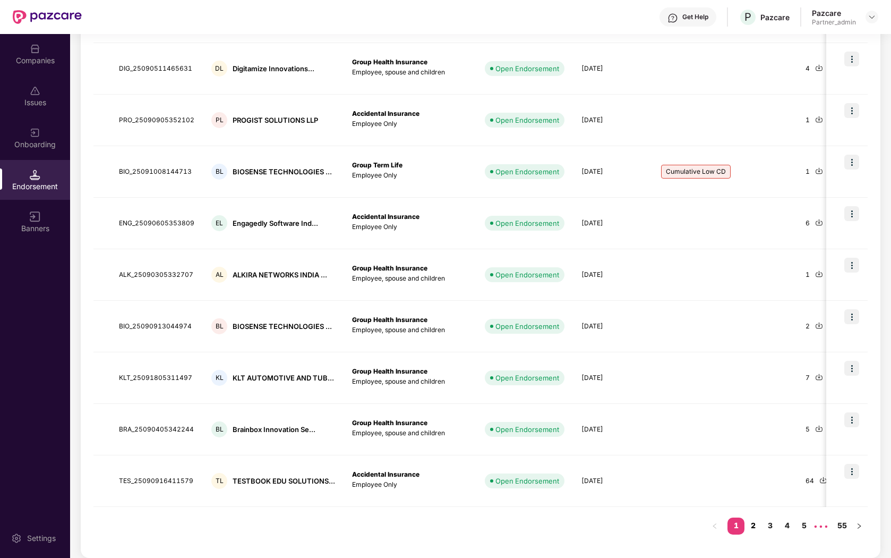
click at [753, 506] on link "2" at bounding box center [752, 525] width 17 height 16
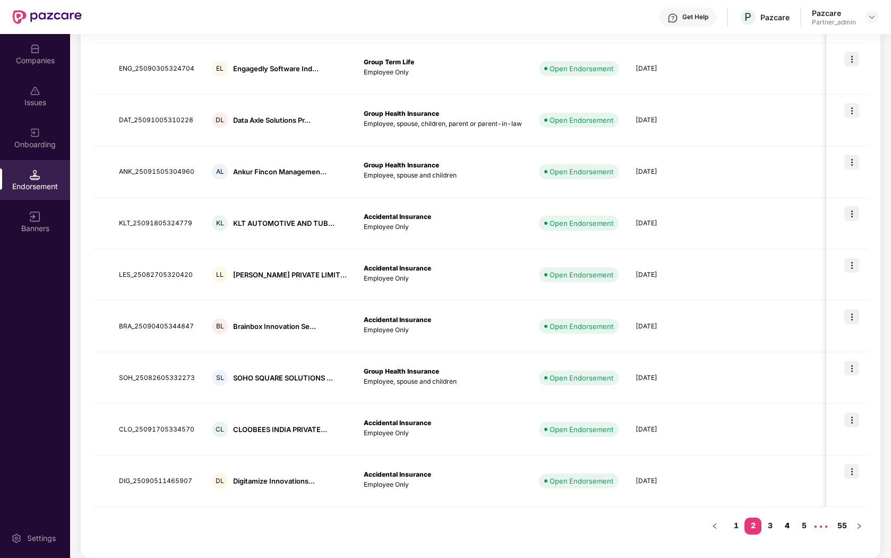
click at [783, 506] on link "4" at bounding box center [786, 525] width 17 height 16
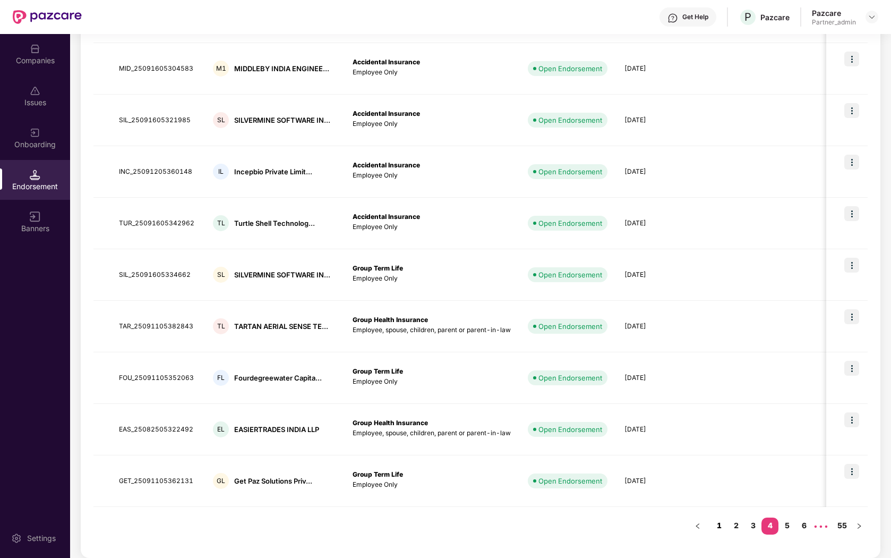
click at [721, 506] on link "1" at bounding box center [718, 525] width 17 height 16
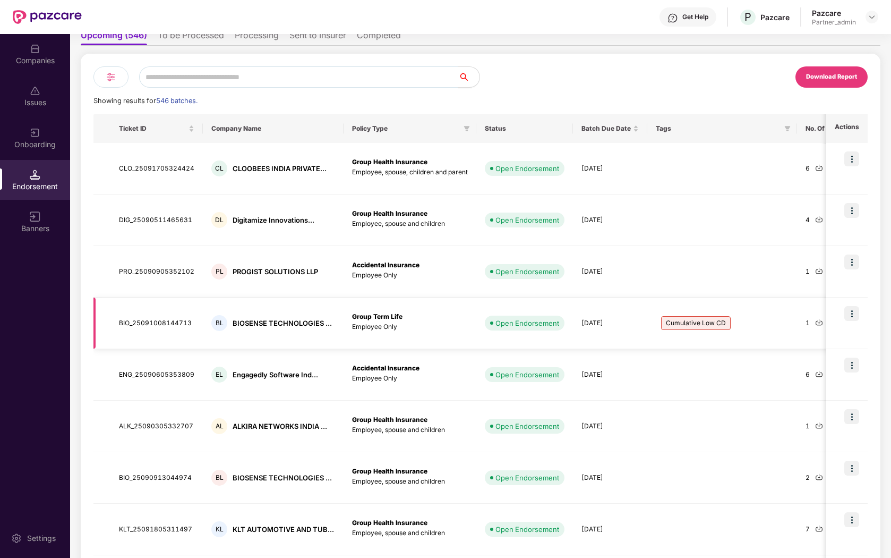
scroll to position [59, 0]
click at [631, 132] on div "Batch Due Date" at bounding box center [609, 129] width 57 height 10
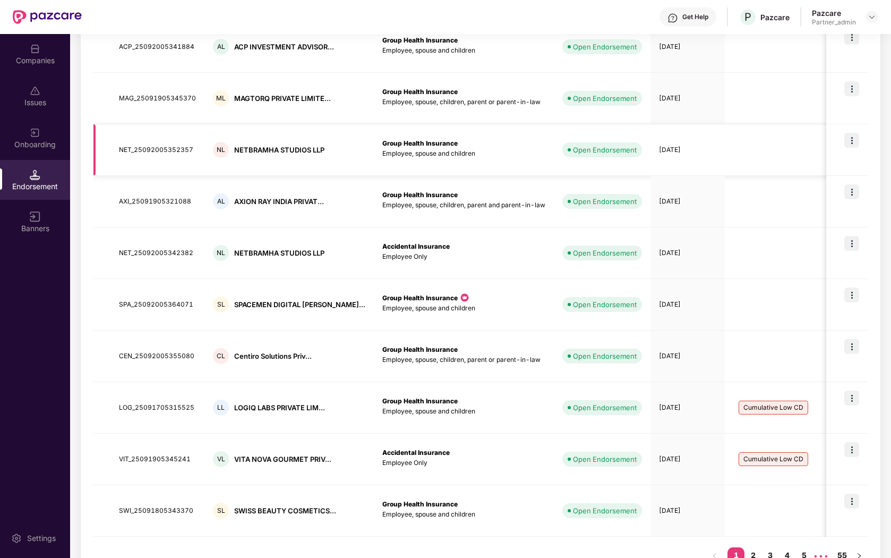
scroll to position [211, 0]
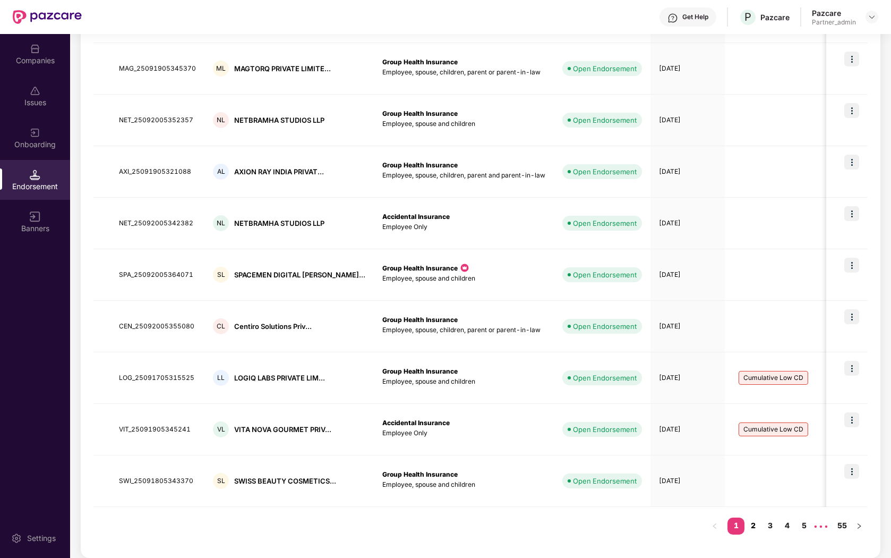
click at [752, 506] on link "2" at bounding box center [752, 525] width 17 height 16
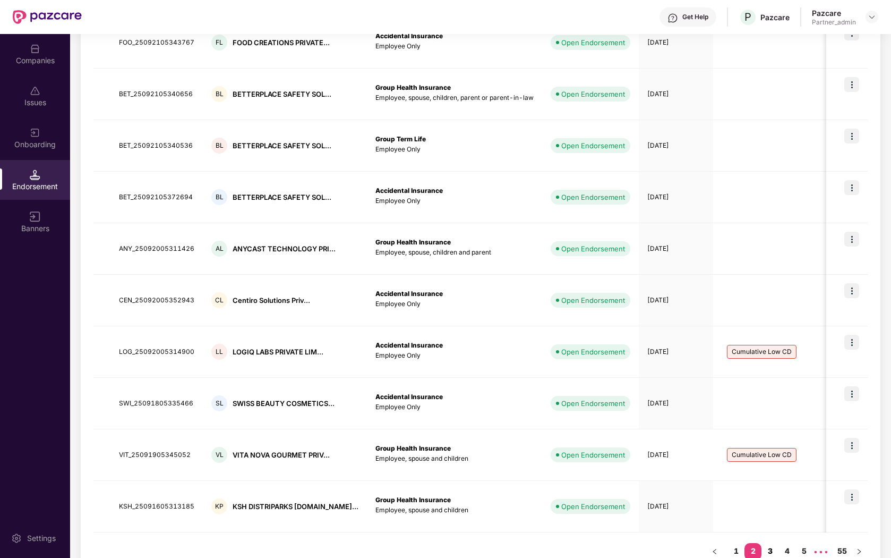
scroll to position [203, 0]
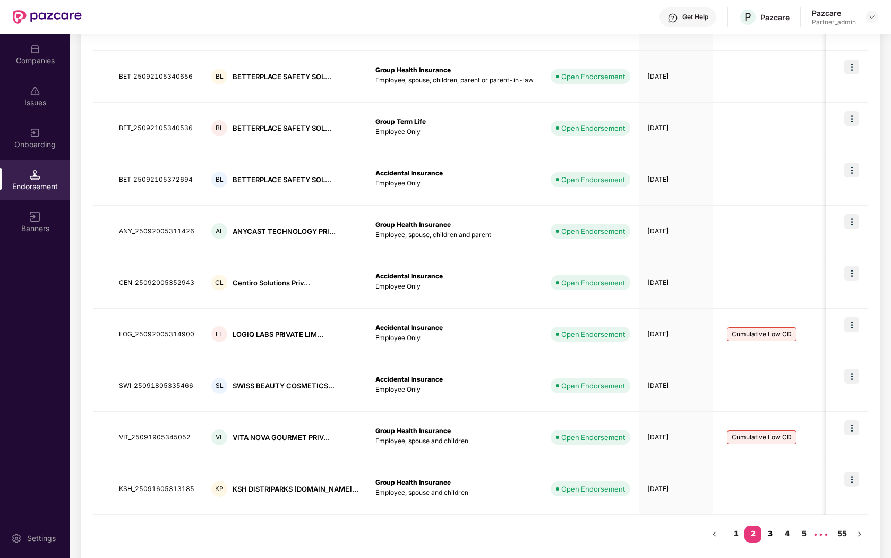
click at [771, 506] on link "3" at bounding box center [769, 533] width 17 height 16
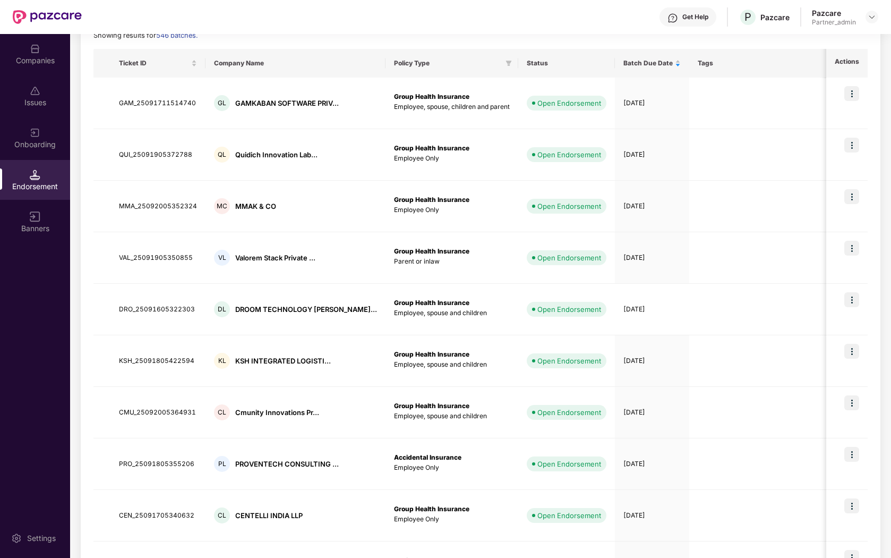
scroll to position [211, 0]
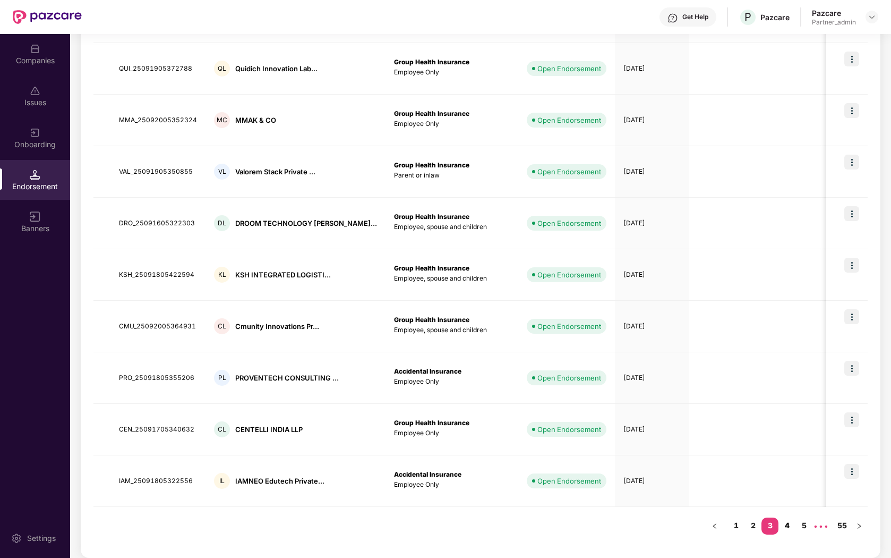
click at [786, 506] on link "4" at bounding box center [786, 525] width 17 height 16
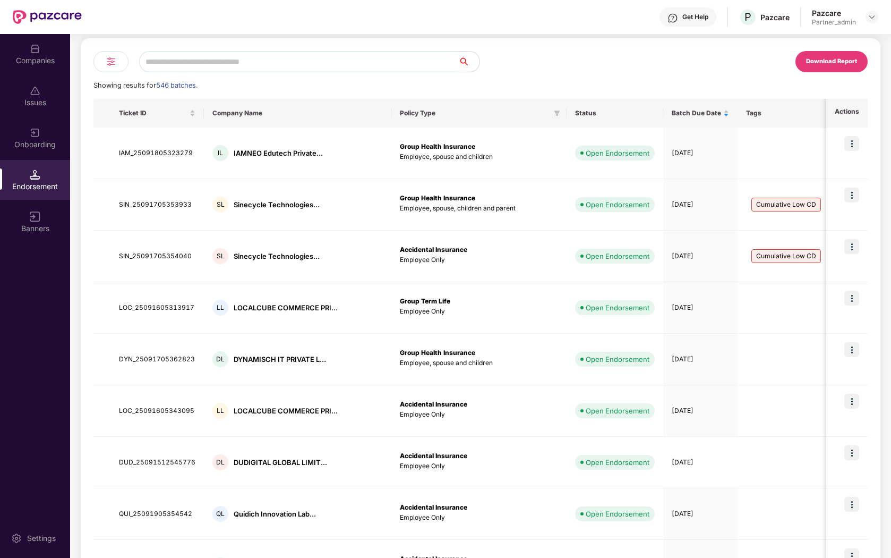
scroll to position [0, 0]
